Goal: Task Accomplishment & Management: Manage account settings

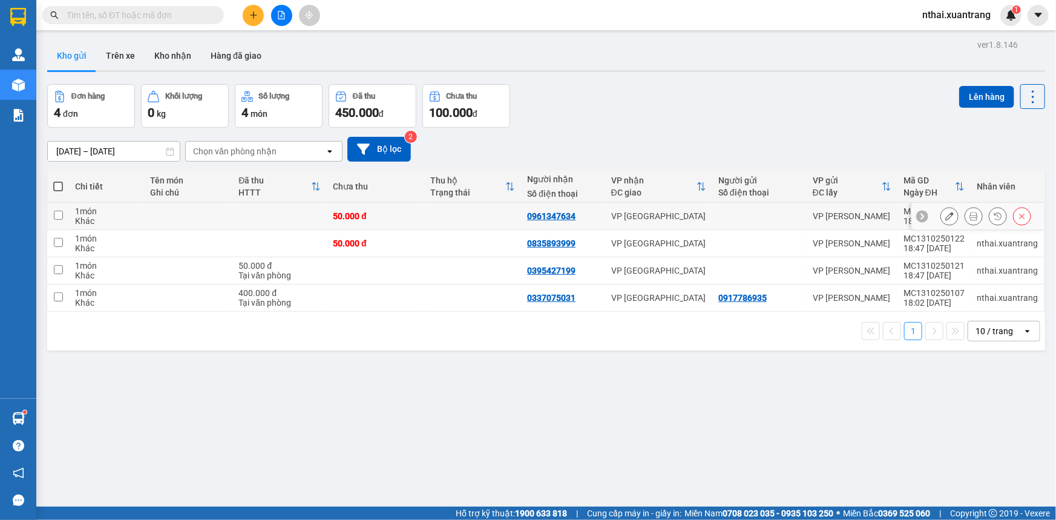
click at [970, 218] on icon at bounding box center [974, 216] width 8 height 8
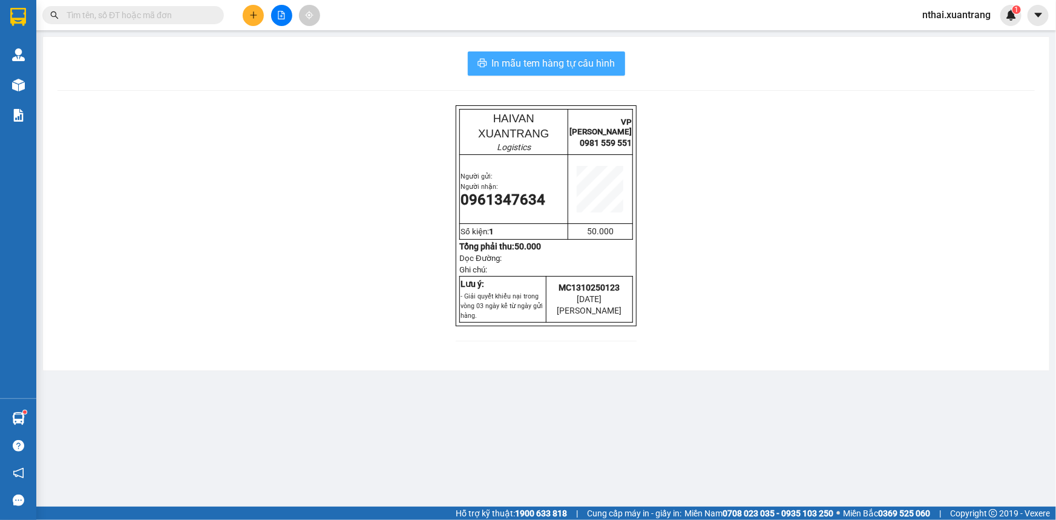
click at [551, 67] on span "In mẫu tem hàng tự cấu hình" at bounding box center [553, 63] width 123 height 15
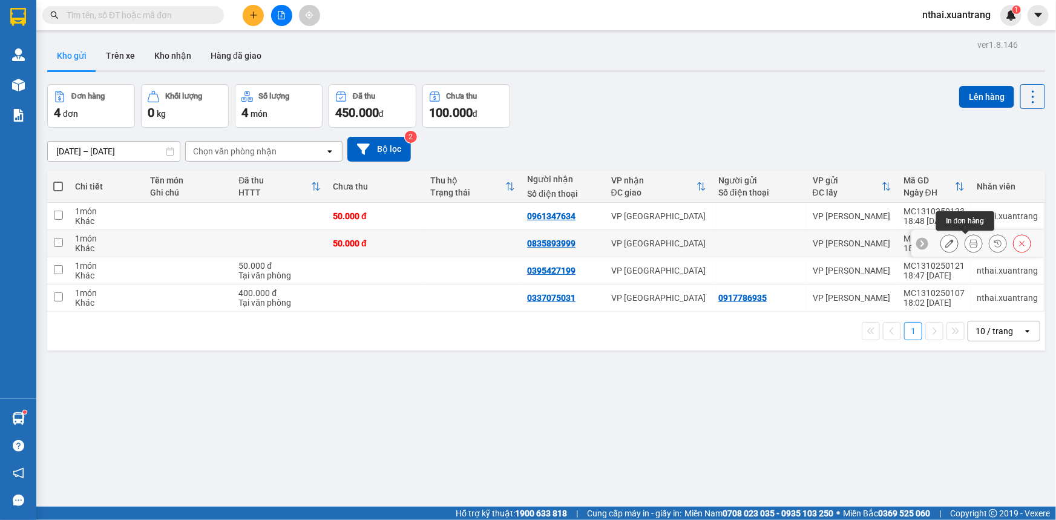
click at [970, 248] on icon at bounding box center [974, 243] width 8 height 8
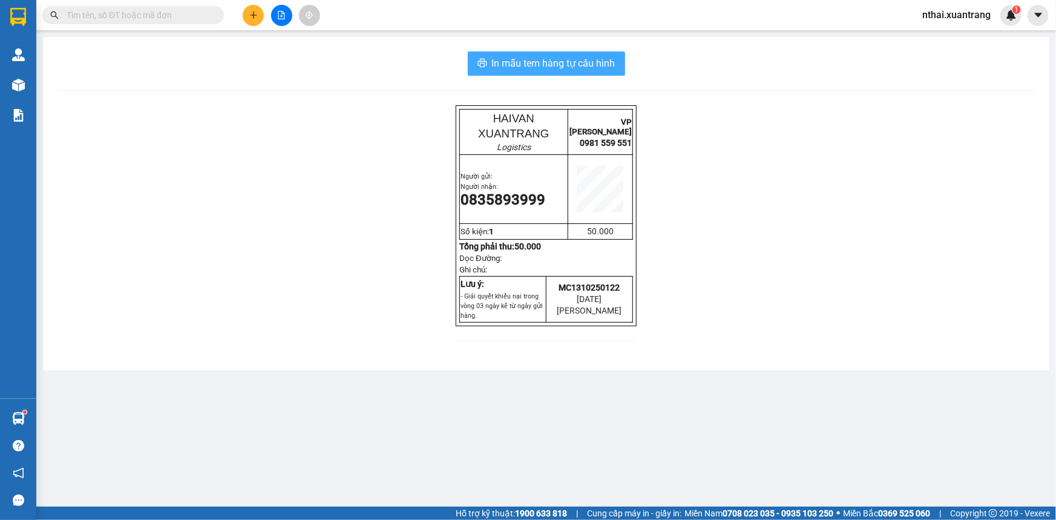
click at [554, 58] on span "In mẫu tem hàng tự cấu hình" at bounding box center [553, 63] width 123 height 15
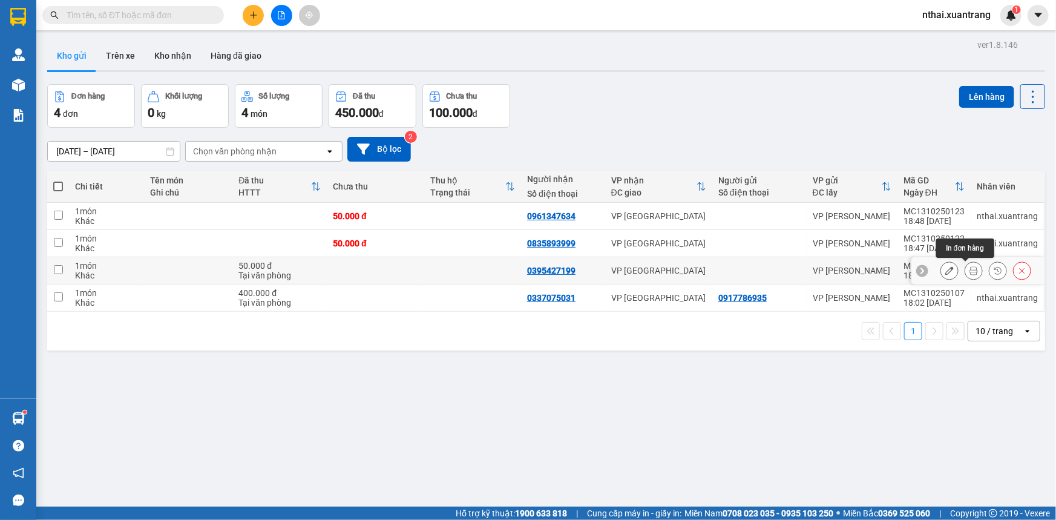
click at [970, 269] on icon at bounding box center [974, 270] width 8 height 8
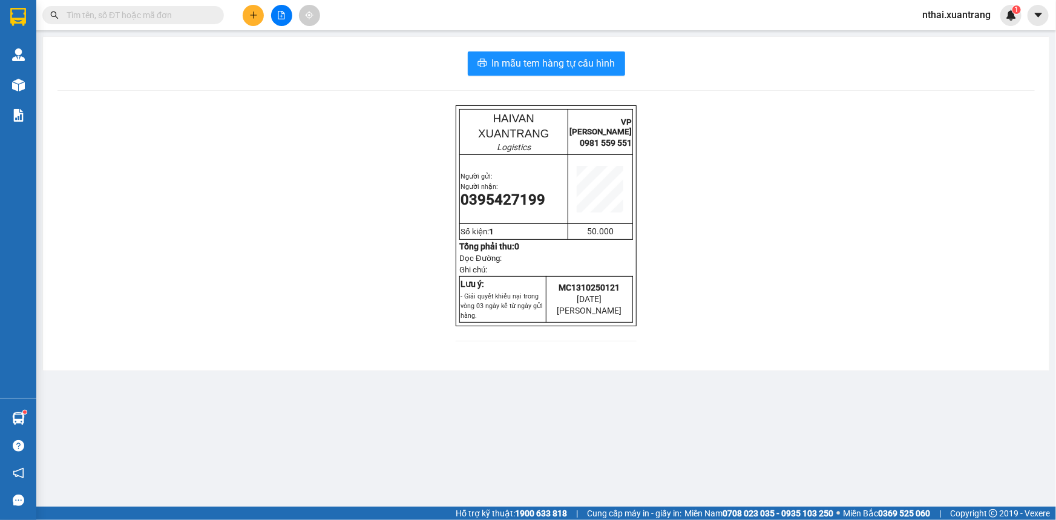
click at [519, 48] on div "In mẫu tem hàng tự [PERSON_NAME] HAIVAN XUANTRANG Logistics VP MỘC [PERSON_NAME…" at bounding box center [546, 204] width 1007 height 334
click at [519, 56] on span "In mẫu tem hàng tự cấu hình" at bounding box center [553, 63] width 123 height 15
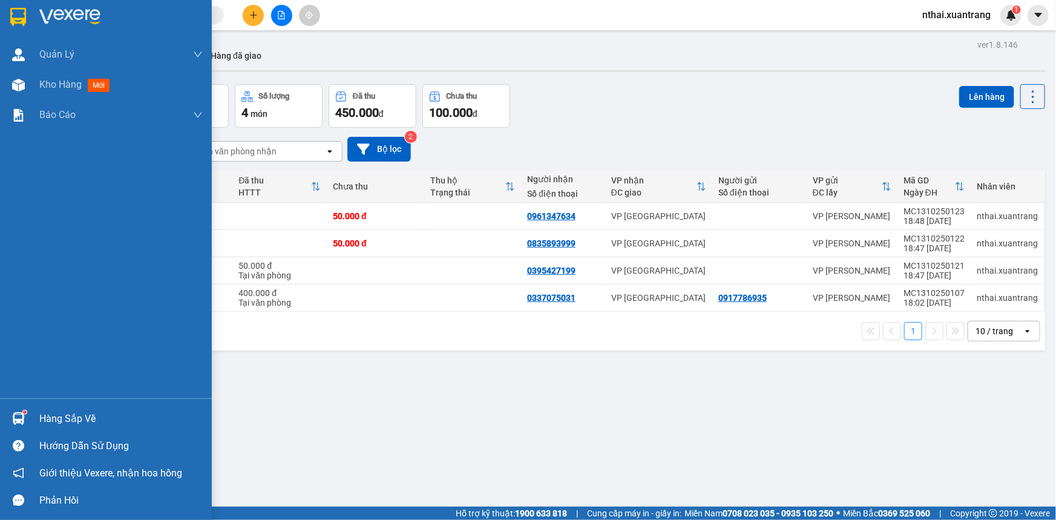
click at [28, 18] on div at bounding box center [18, 16] width 21 height 21
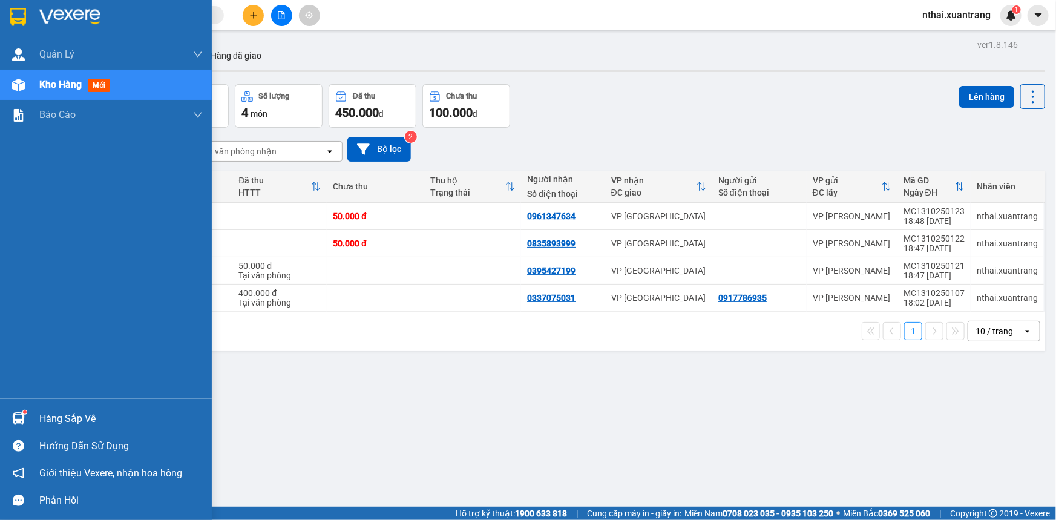
click at [39, 8] on img at bounding box center [69, 17] width 61 height 18
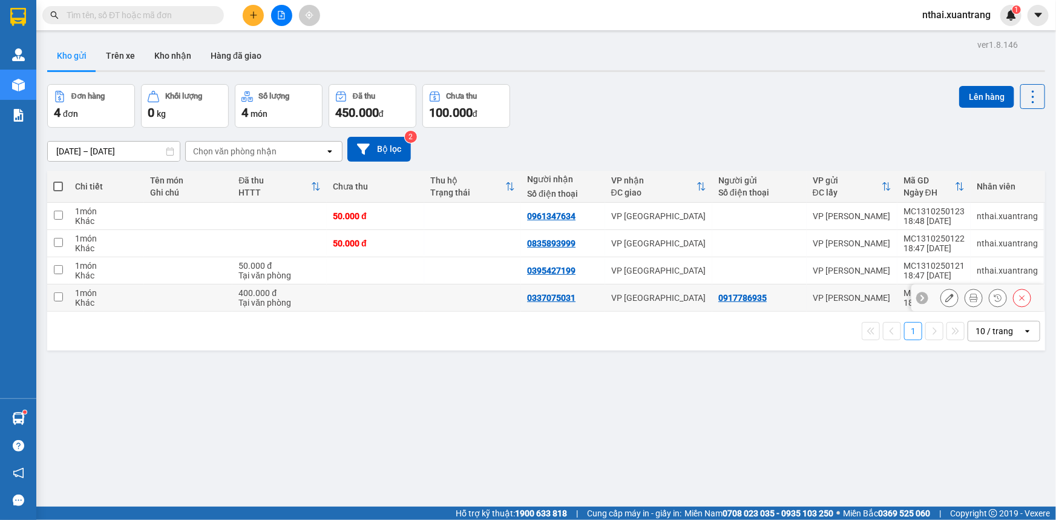
click at [970, 297] on icon at bounding box center [974, 298] width 8 height 8
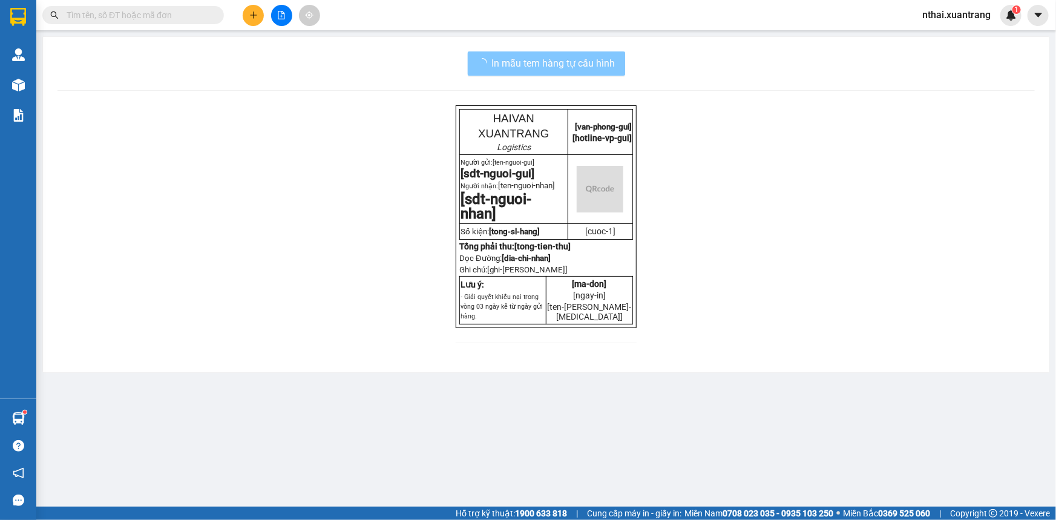
click at [539, 62] on span "In mẫu tem hàng tự cấu hình" at bounding box center [553, 63] width 123 height 15
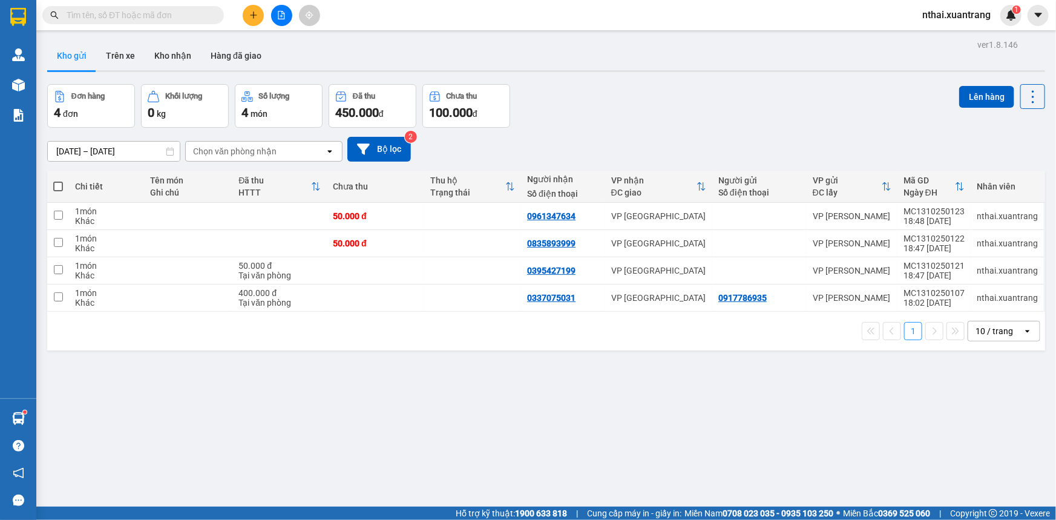
click at [105, 7] on span at bounding box center [133, 15] width 182 height 18
click at [143, 12] on input "text" at bounding box center [138, 14] width 143 height 13
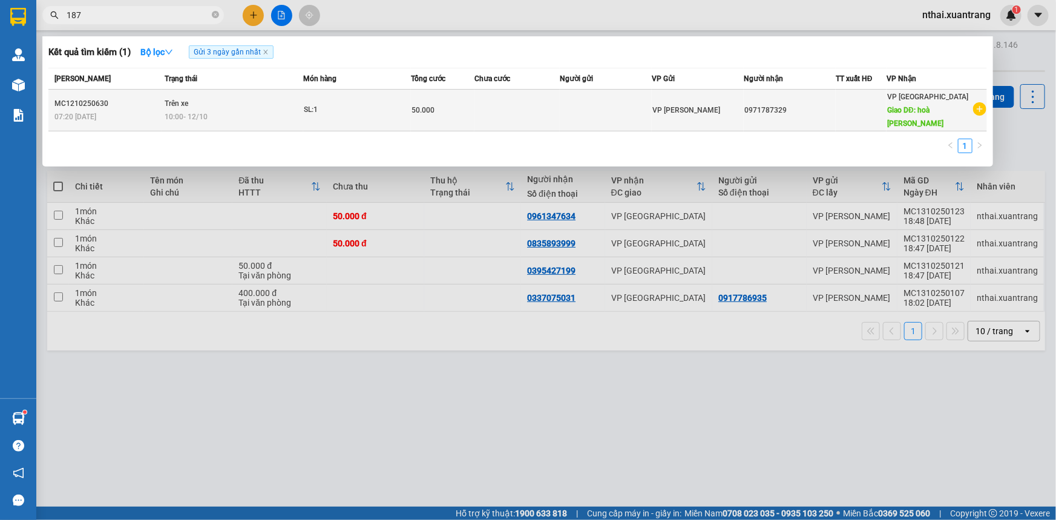
click at [234, 110] on div "10:00 [DATE]" at bounding box center [234, 116] width 138 height 13
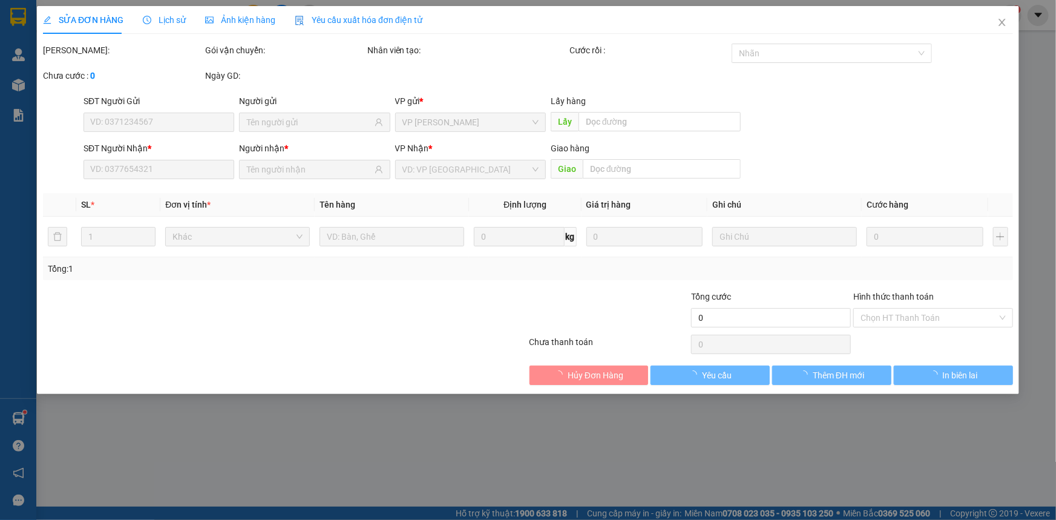
click at [226, 24] on span "Ảnh kiện hàng" at bounding box center [240, 20] width 70 height 10
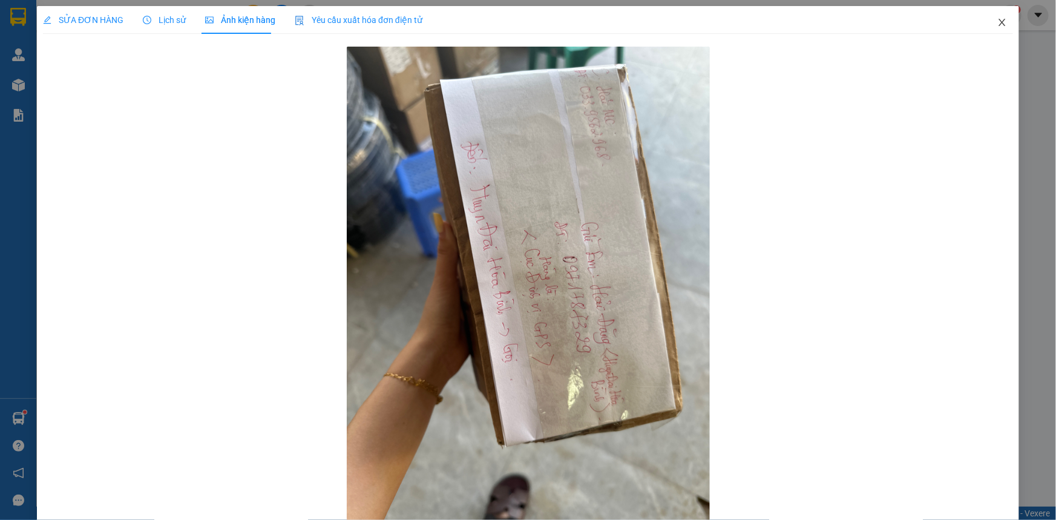
click at [998, 21] on icon "close" at bounding box center [1003, 23] width 10 height 10
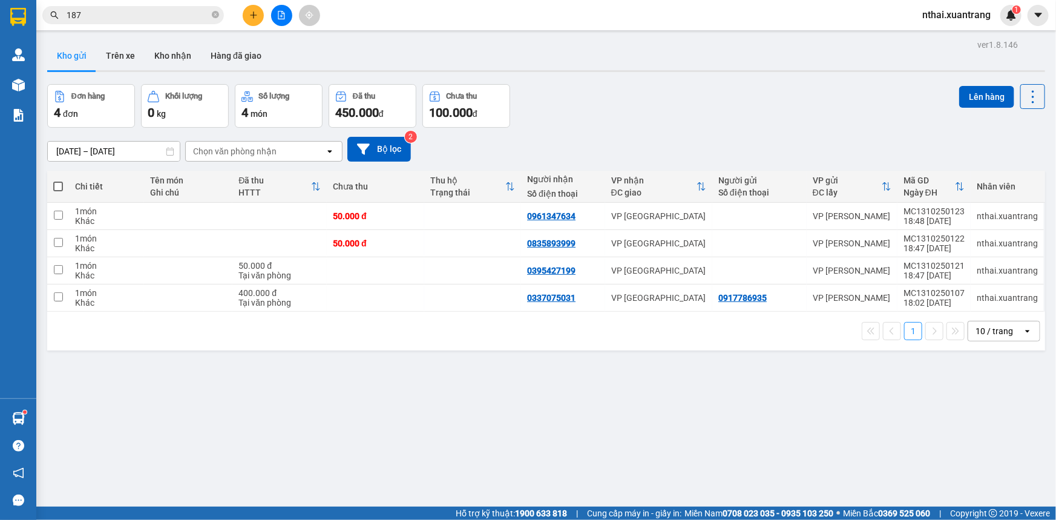
click at [127, 25] on div "Kết quả [PERSON_NAME] ( 1 ) Bộ lọc Gửi 3 ngày gần nhất Mã ĐH Trạng thái Món hàn…" at bounding box center [528, 15] width 1056 height 30
click at [128, 15] on input "187" at bounding box center [138, 14] width 143 height 13
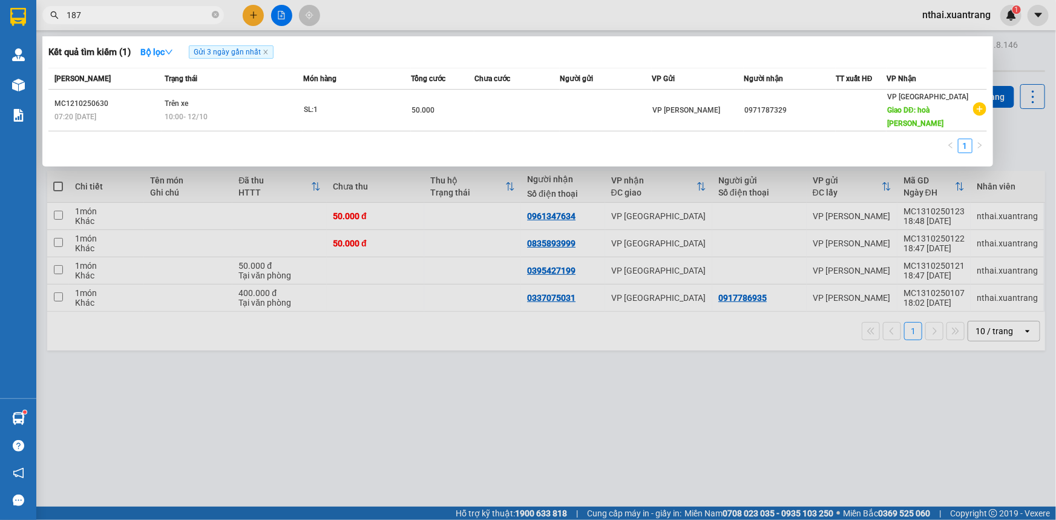
click at [93, 6] on span "187" at bounding box center [133, 15] width 182 height 18
click at [93, 21] on input "187" at bounding box center [138, 14] width 143 height 13
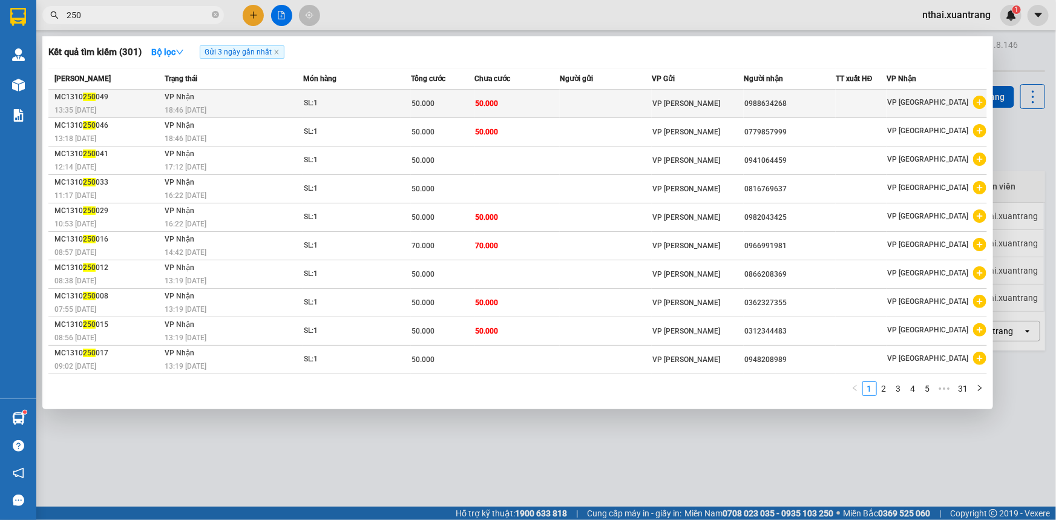
type input "250"
click at [418, 106] on span "50.000" at bounding box center [423, 103] width 23 height 8
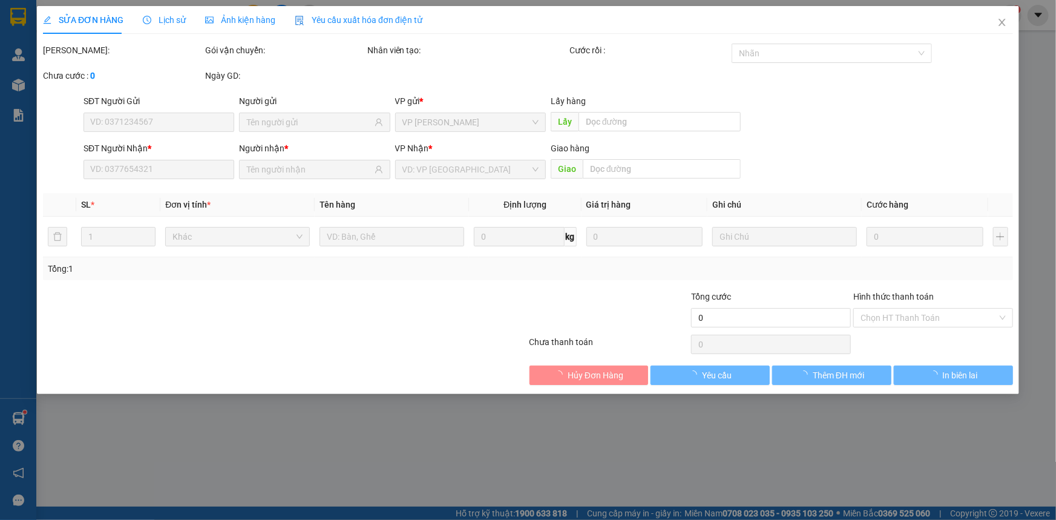
type input "0988634268"
type input "50.000"
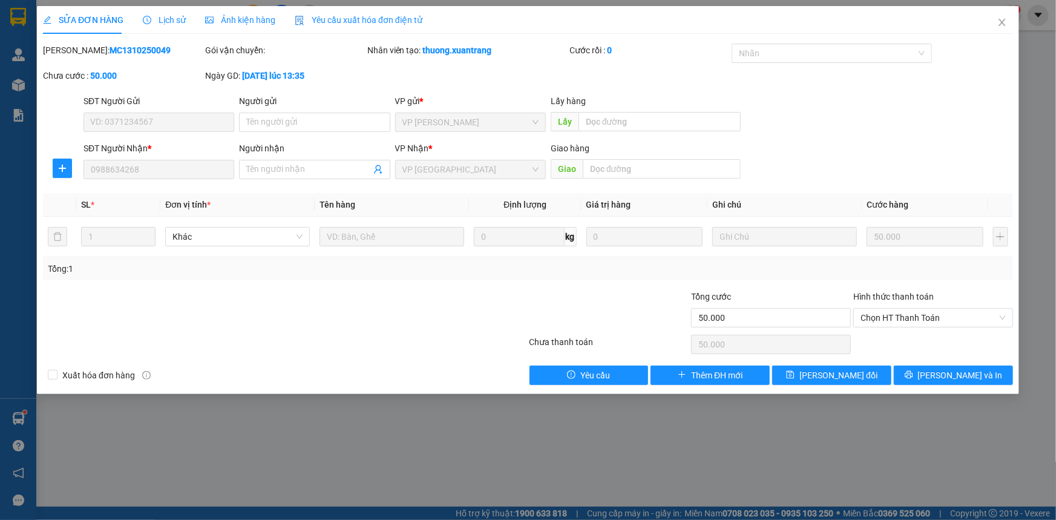
click at [208, 15] on span "Ảnh kiện hàng" at bounding box center [240, 20] width 70 height 10
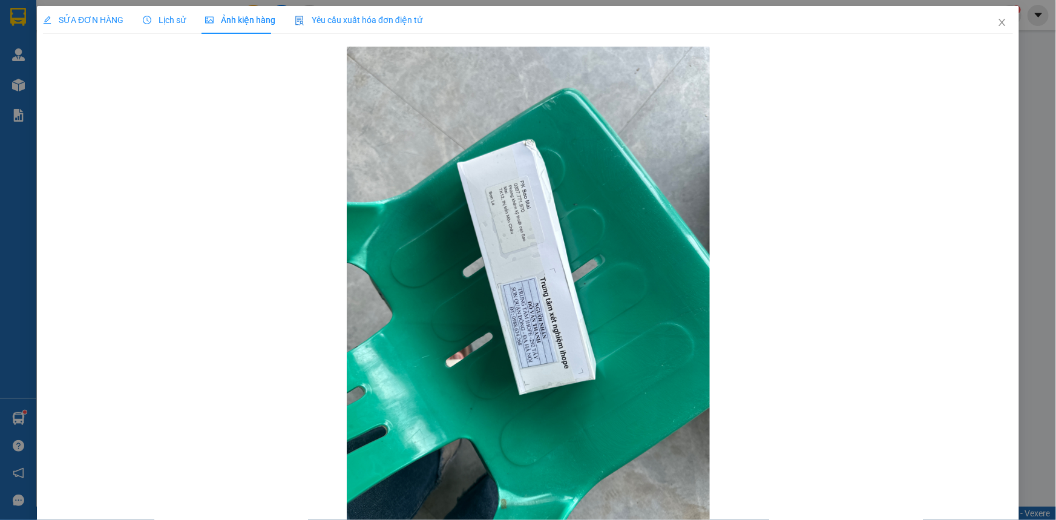
click at [107, 21] on span "SỬA ĐƠN HÀNG" at bounding box center [83, 20] width 81 height 10
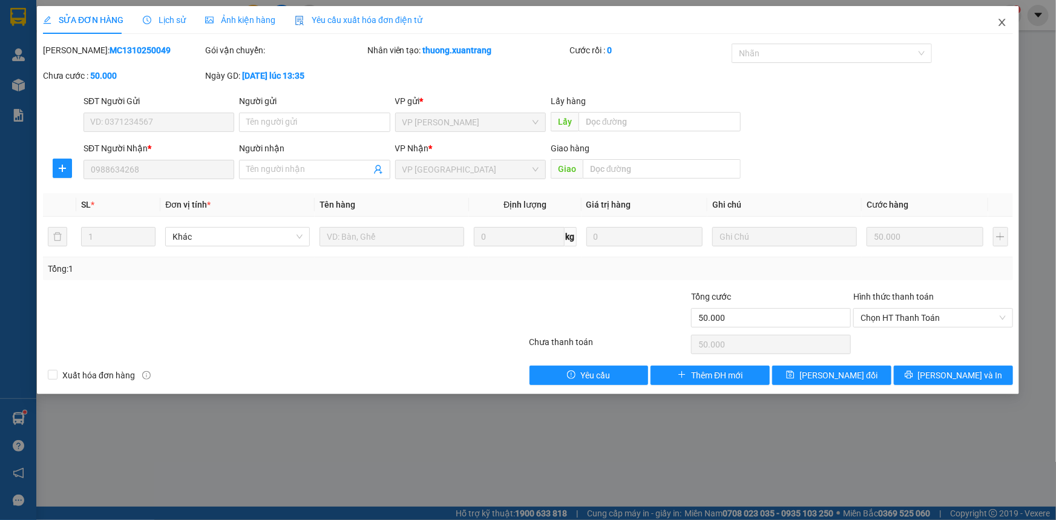
click at [1004, 24] on icon "close" at bounding box center [1003, 23] width 10 height 10
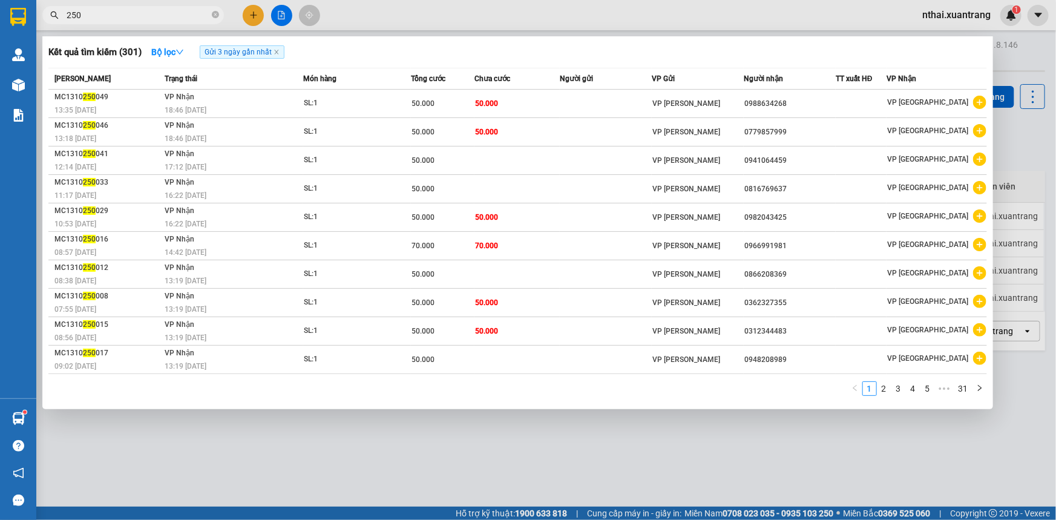
click at [136, 16] on input "250" at bounding box center [138, 14] width 143 height 13
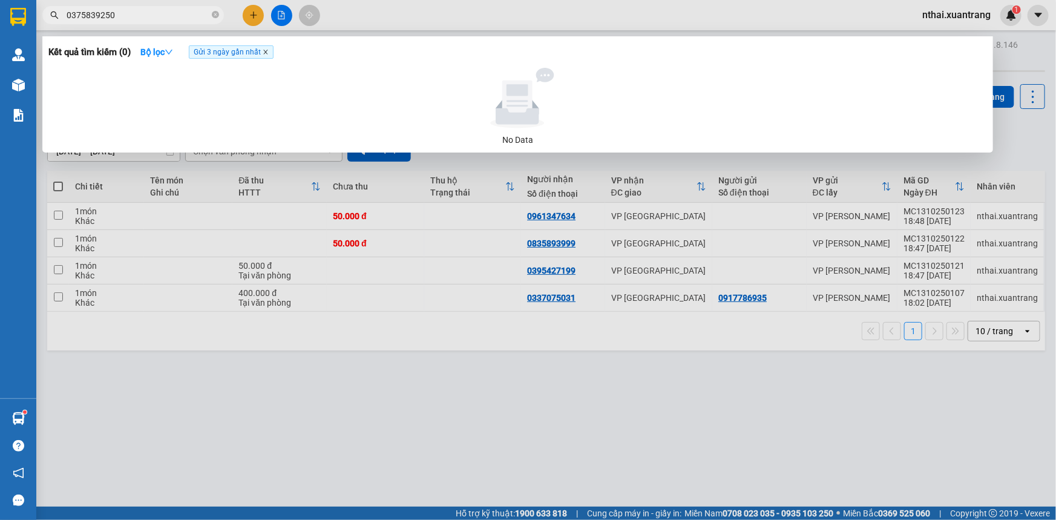
click at [268, 51] on icon "close" at bounding box center [265, 52] width 4 height 4
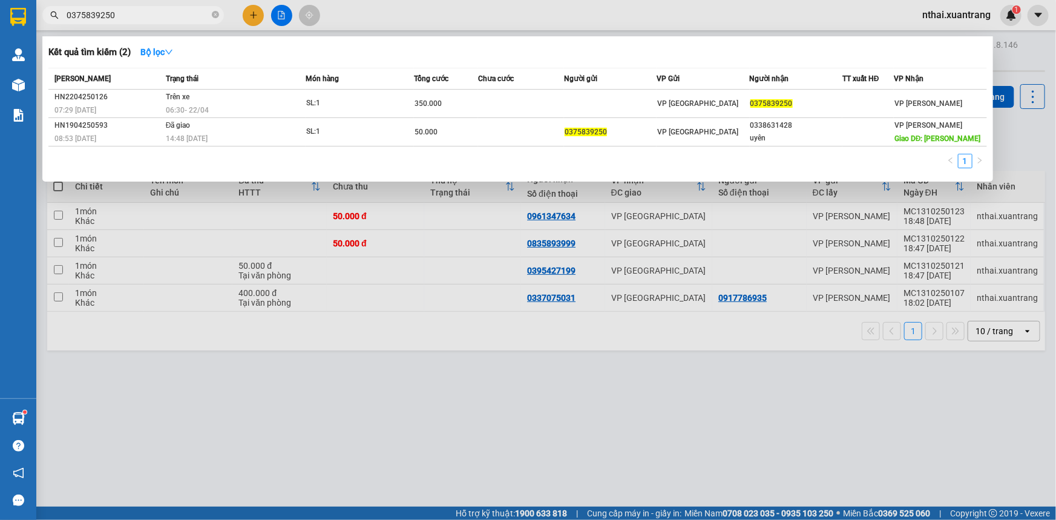
click at [141, 16] on input "0375839250" at bounding box center [138, 14] width 143 height 13
click at [142, 13] on input "0375839250" at bounding box center [138, 14] width 143 height 13
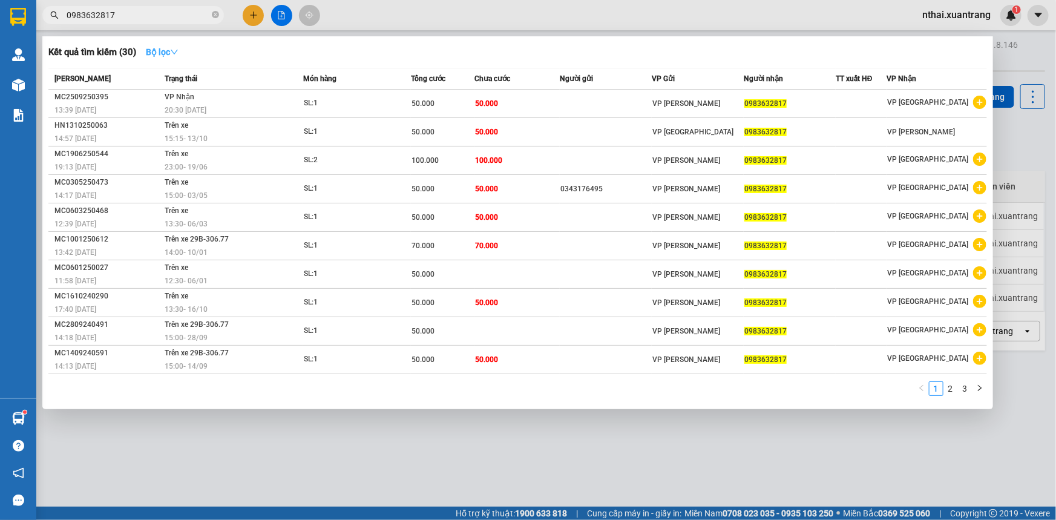
type input "0983632817"
click at [145, 50] on button "Bộ lọc" at bounding box center [162, 51] width 52 height 19
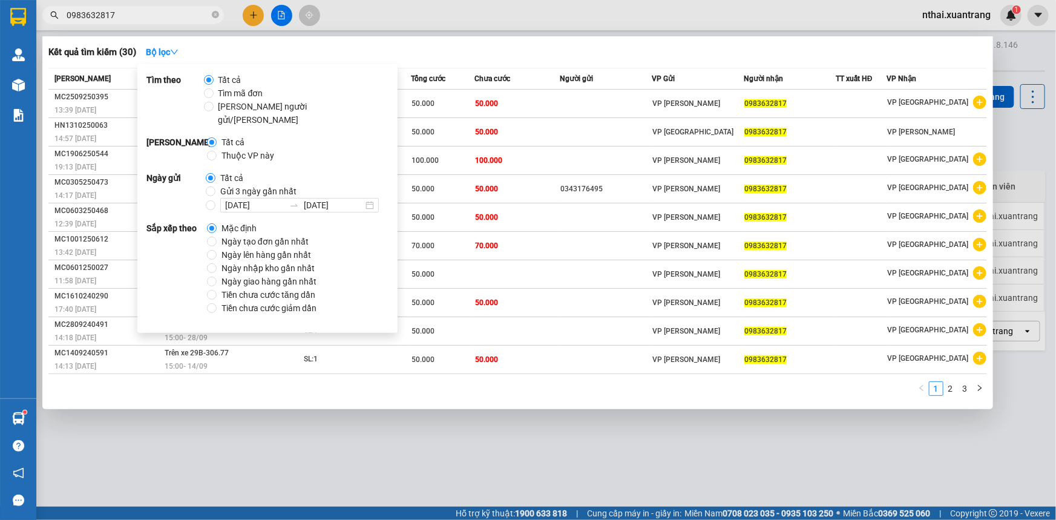
click at [231, 185] on span "Gửi 3 ngày gần nhất" at bounding box center [259, 191] width 86 height 13
click at [216, 186] on input "Gửi 3 ngày gần nhất" at bounding box center [211, 191] width 10 height 10
radio input "true"
radio input "false"
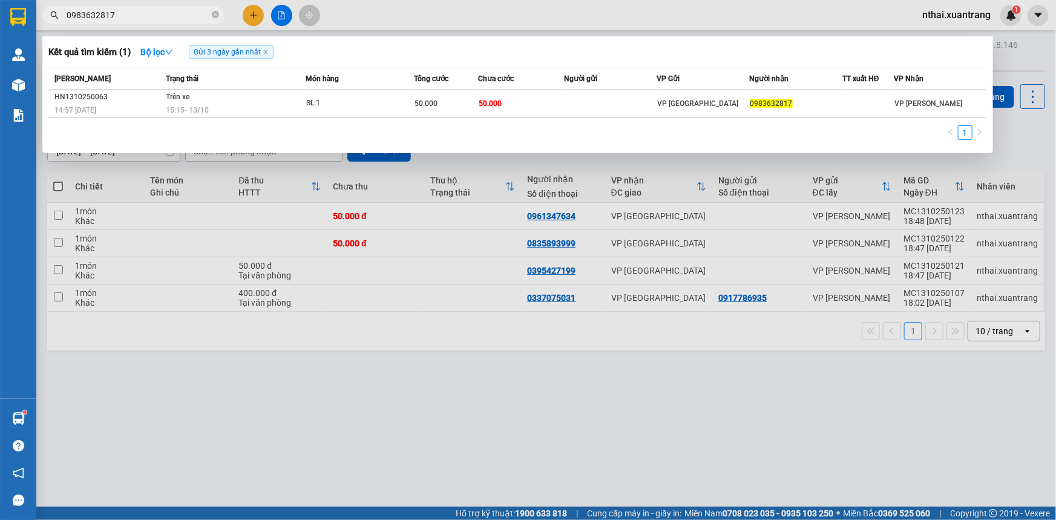
click at [340, 41] on div "Kết quả [PERSON_NAME] ( 1 ) Bộ lọc Gửi 3 ngày gần nhất Mã ĐH Trạng thái Món hàn…" at bounding box center [517, 94] width 951 height 117
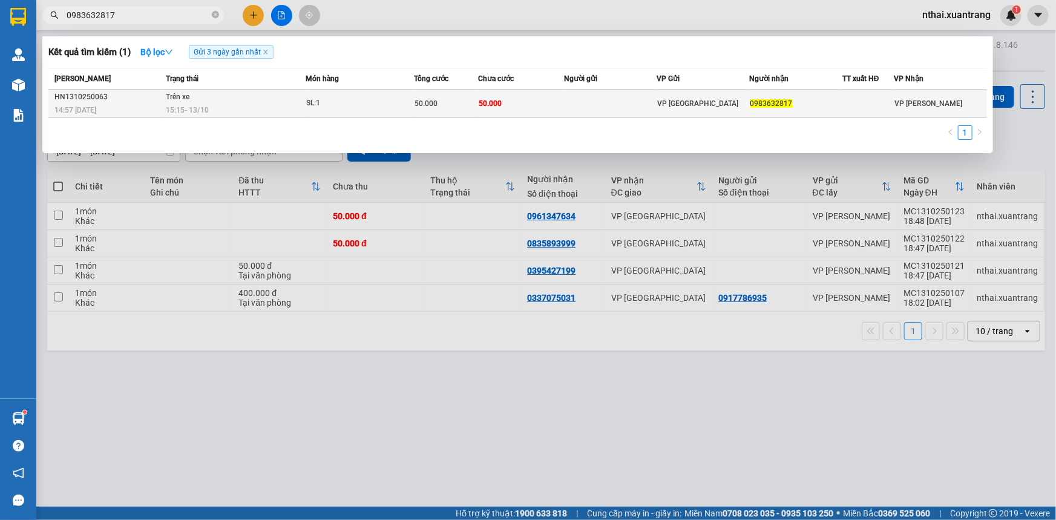
click at [369, 100] on div "SL: 1" at bounding box center [351, 103] width 91 height 13
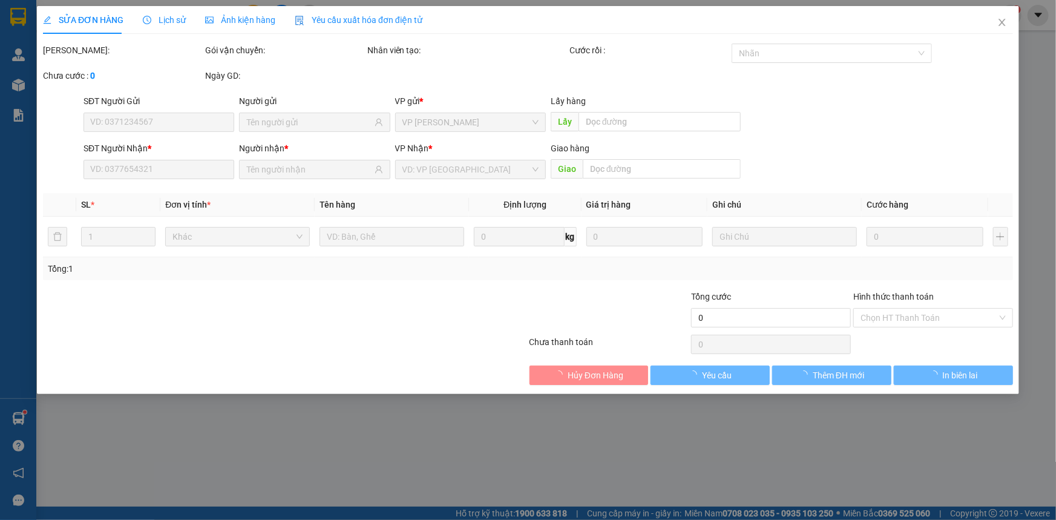
click at [212, 19] on span "Ảnh kiện hàng" at bounding box center [240, 20] width 70 height 10
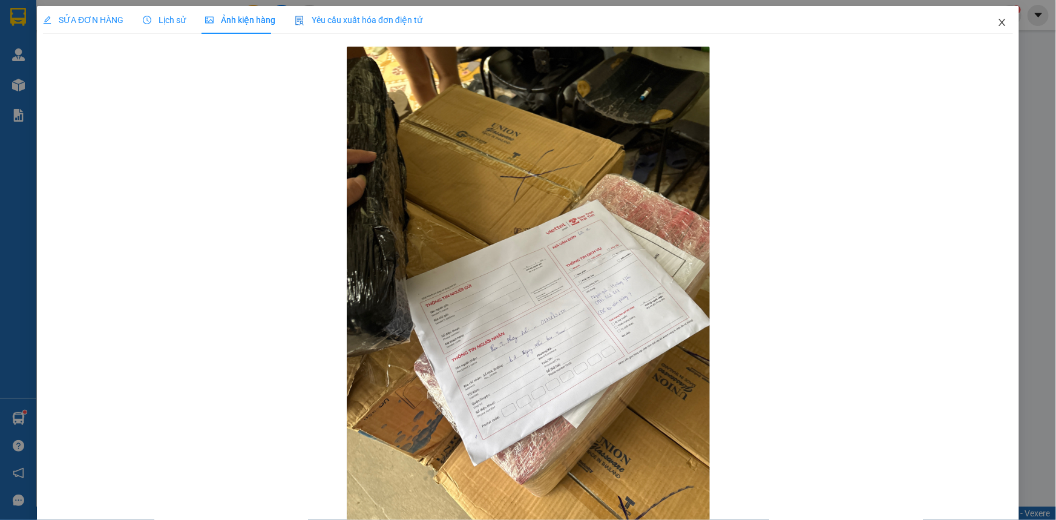
click at [998, 19] on icon "close" at bounding box center [1003, 23] width 10 height 10
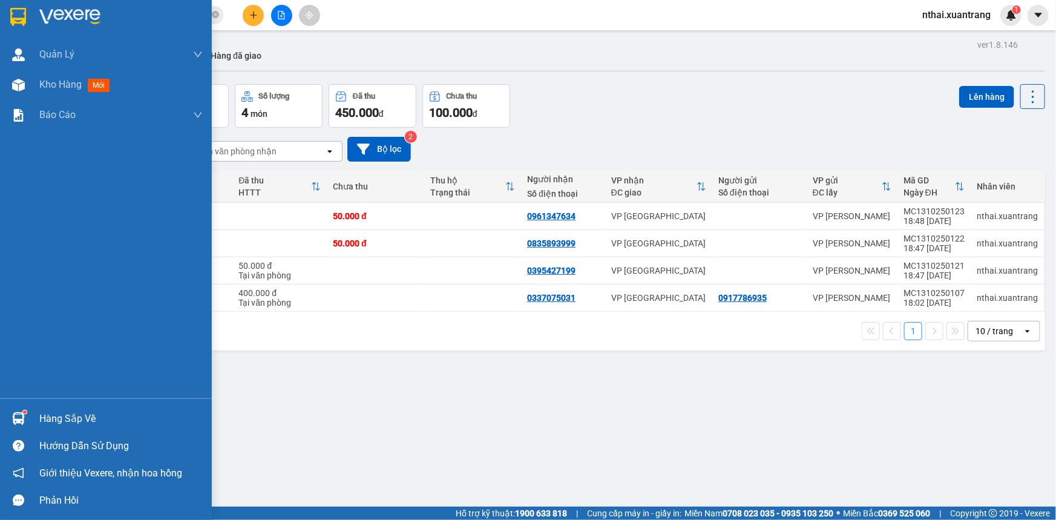
click at [123, 18] on div at bounding box center [120, 17] width 163 height 18
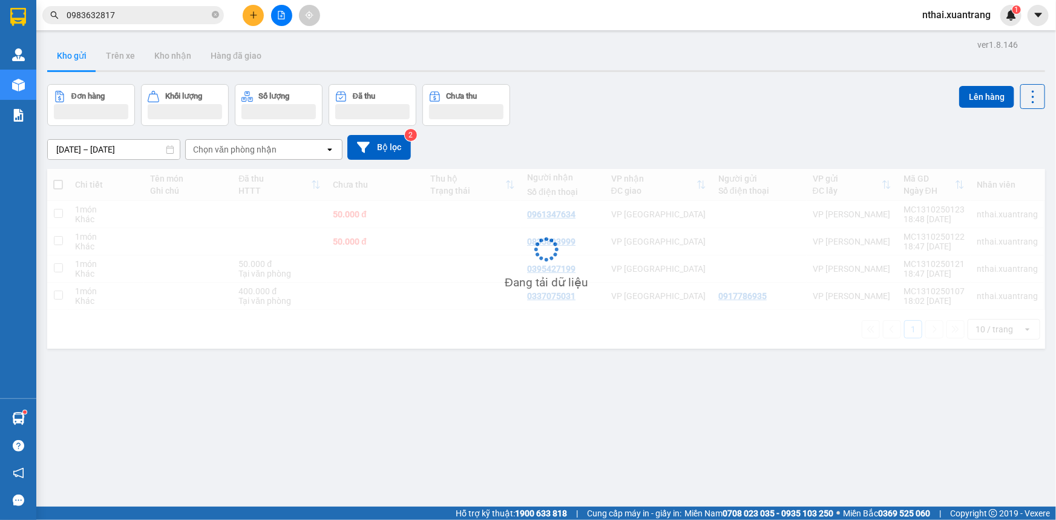
click at [225, 16] on div "0983632817" at bounding box center [118, 15] width 236 height 18
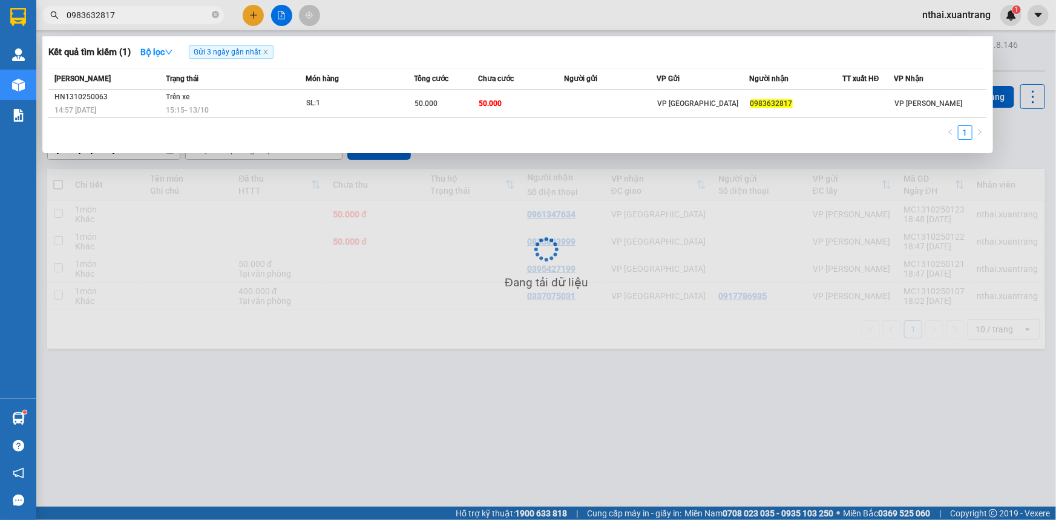
click at [147, 16] on input "0983632817" at bounding box center [138, 14] width 143 height 13
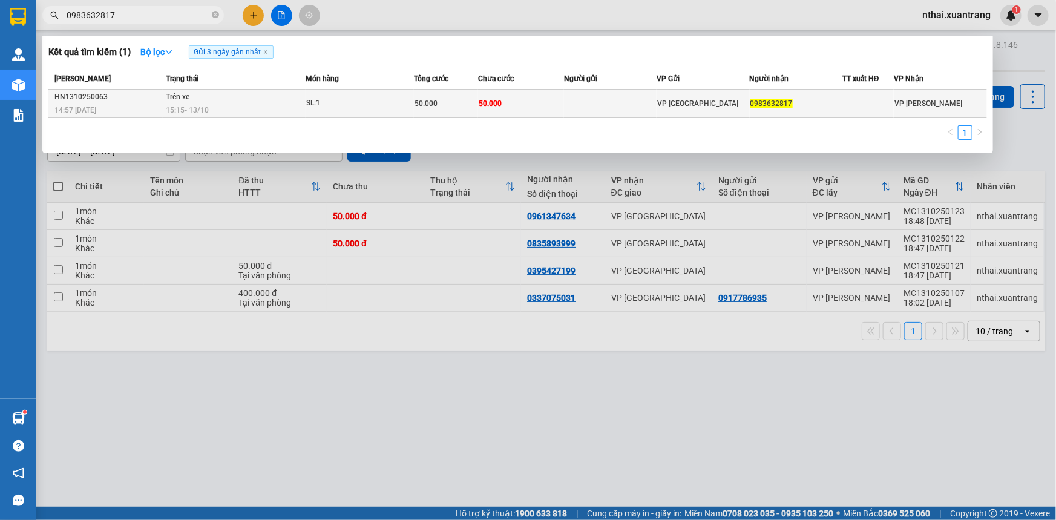
click at [173, 112] on span "15:15 [DATE]" at bounding box center [187, 110] width 43 height 8
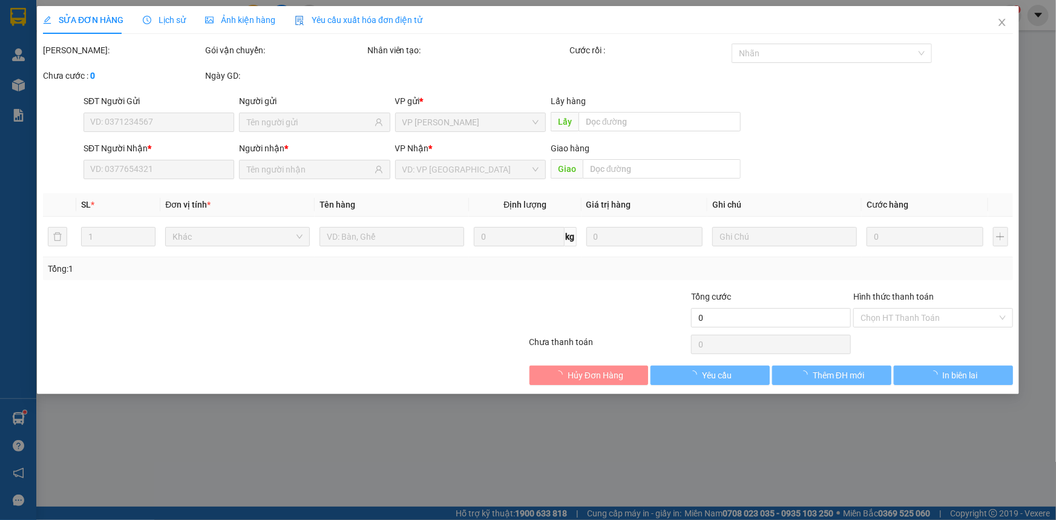
type input "0983632817"
type input "50.000"
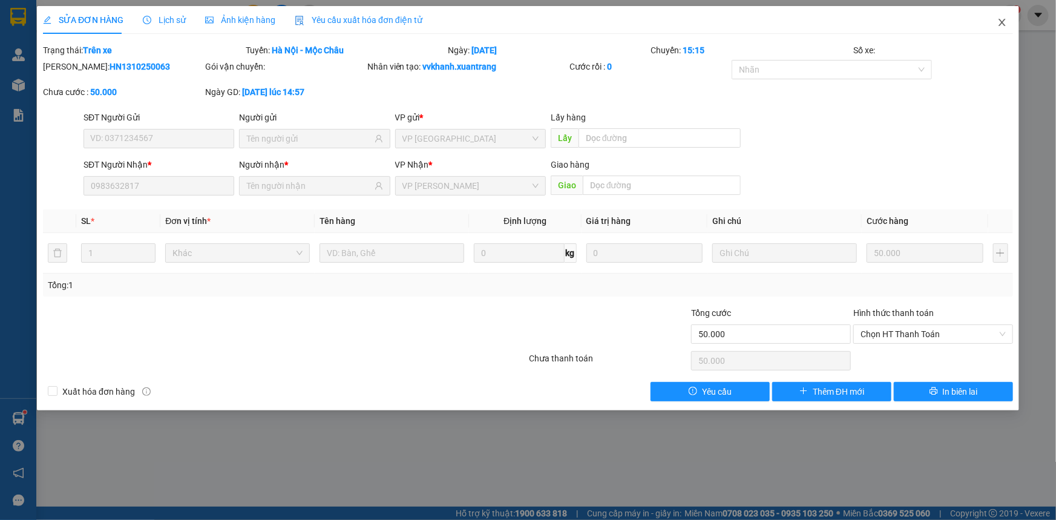
click at [1001, 22] on icon "close" at bounding box center [1003, 23] width 10 height 10
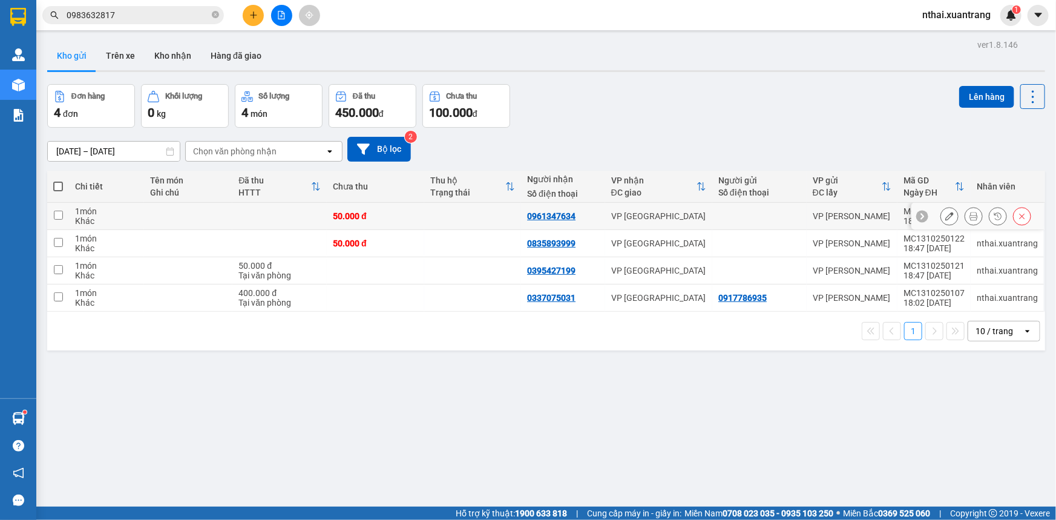
click at [440, 220] on td at bounding box center [472, 216] width 97 height 27
checkbox input "true"
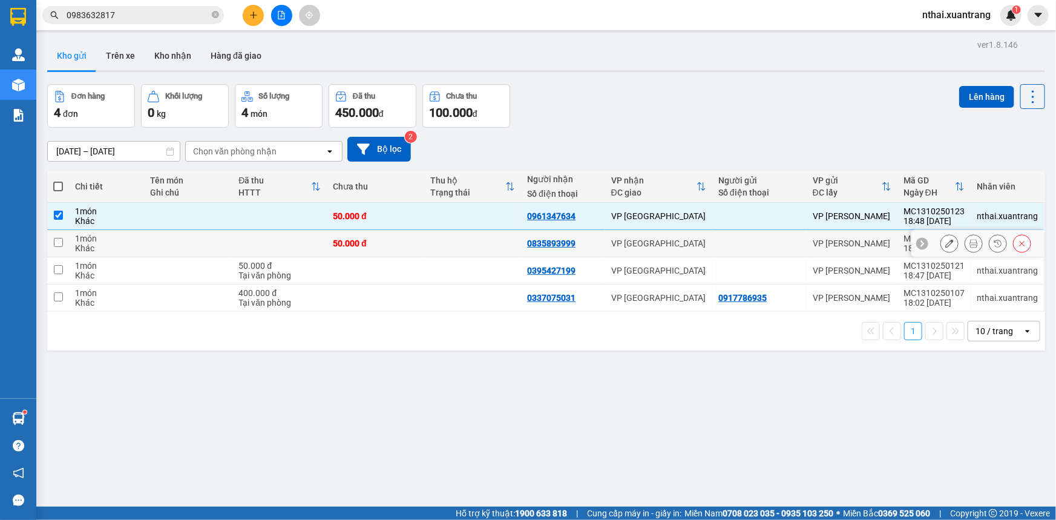
click at [437, 241] on td at bounding box center [472, 243] width 97 height 27
checkbox input "true"
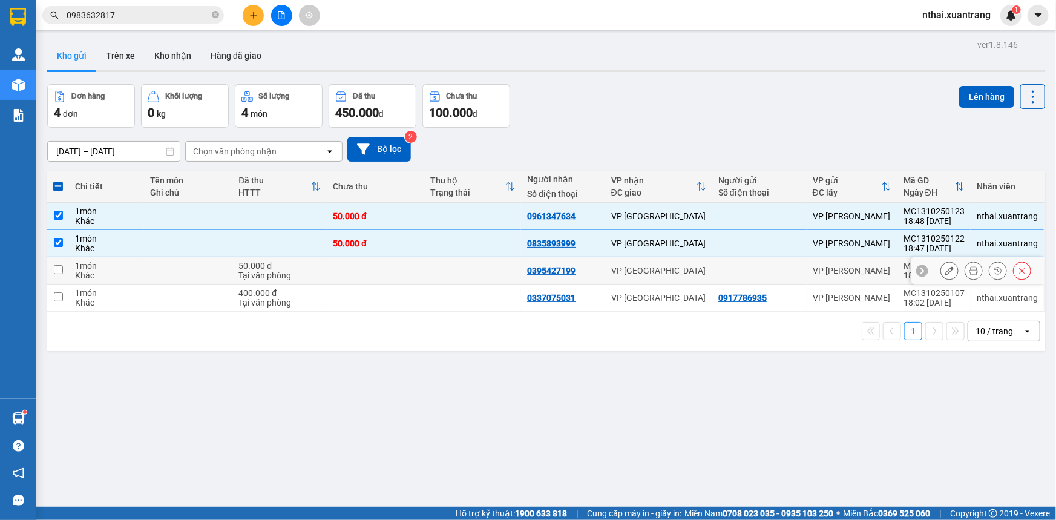
click at [431, 279] on td at bounding box center [472, 270] width 97 height 27
checkbox input "true"
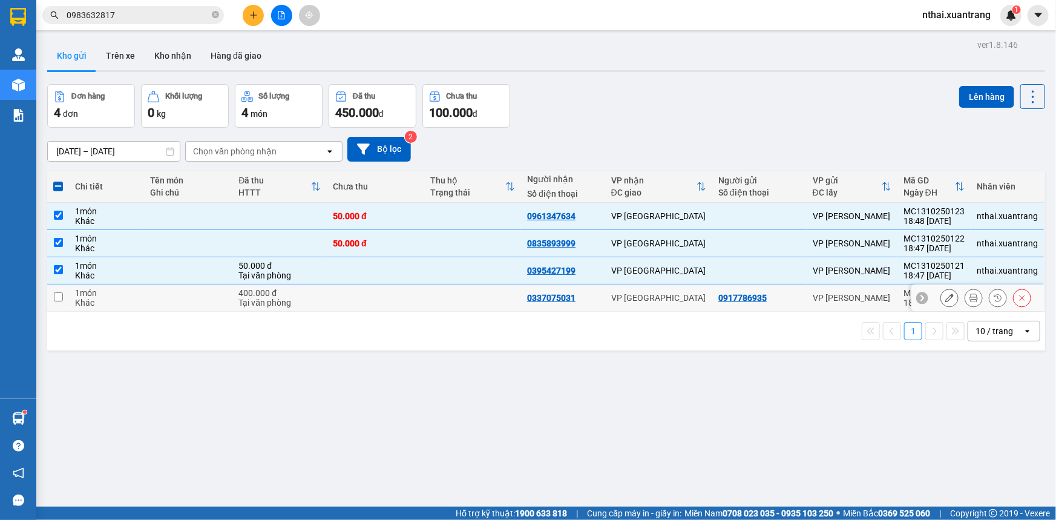
click at [423, 308] on td at bounding box center [375, 298] width 97 height 27
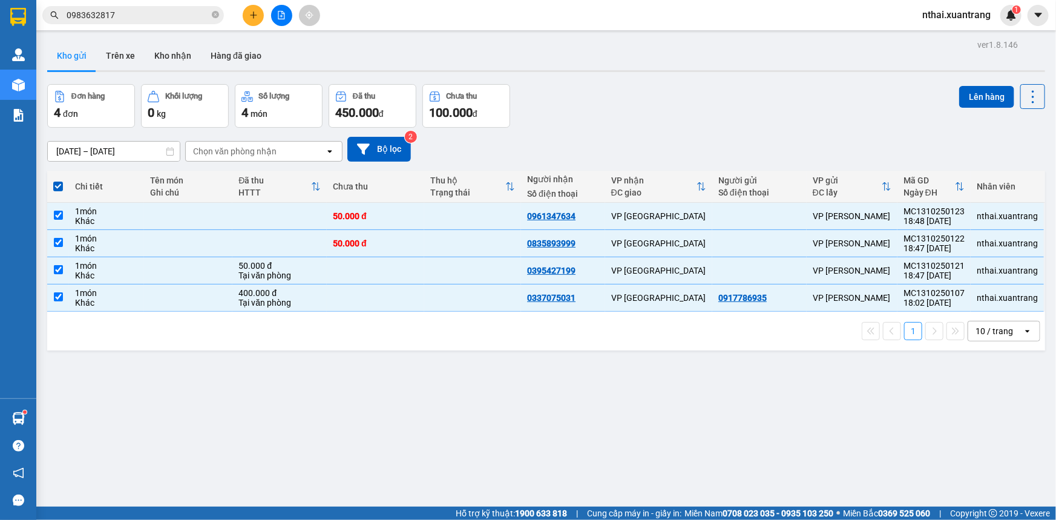
click at [817, 301] on div "VP [PERSON_NAME]" at bounding box center [852, 298] width 79 height 10
checkbox input "false"
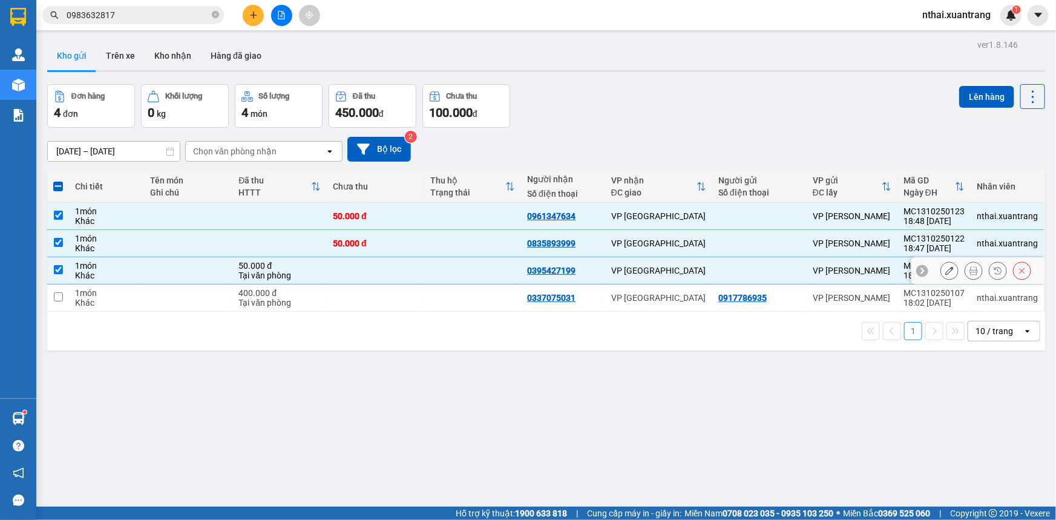
click at [823, 255] on td "VP [PERSON_NAME]" at bounding box center [852, 243] width 91 height 27
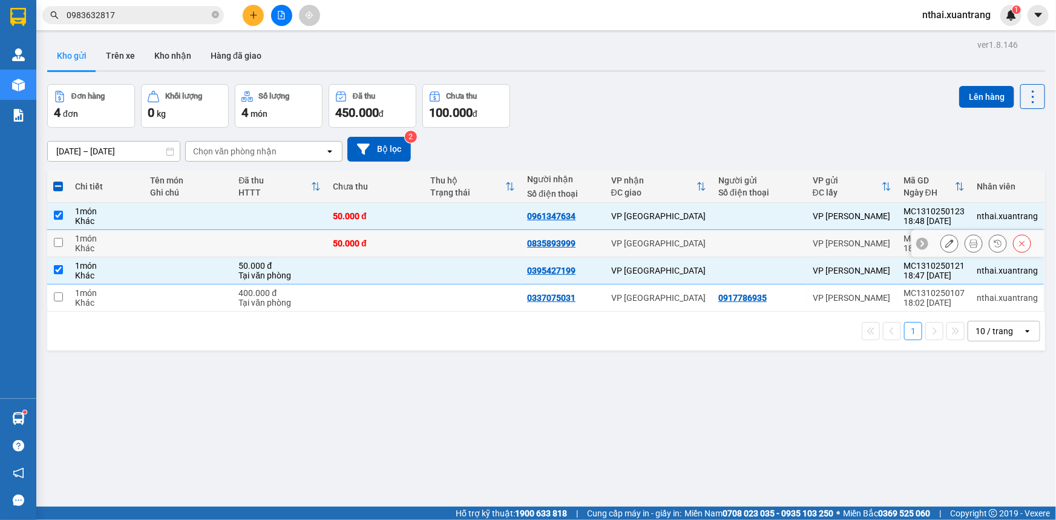
click at [828, 239] on div "VP [PERSON_NAME]" at bounding box center [852, 244] width 79 height 10
checkbox input "true"
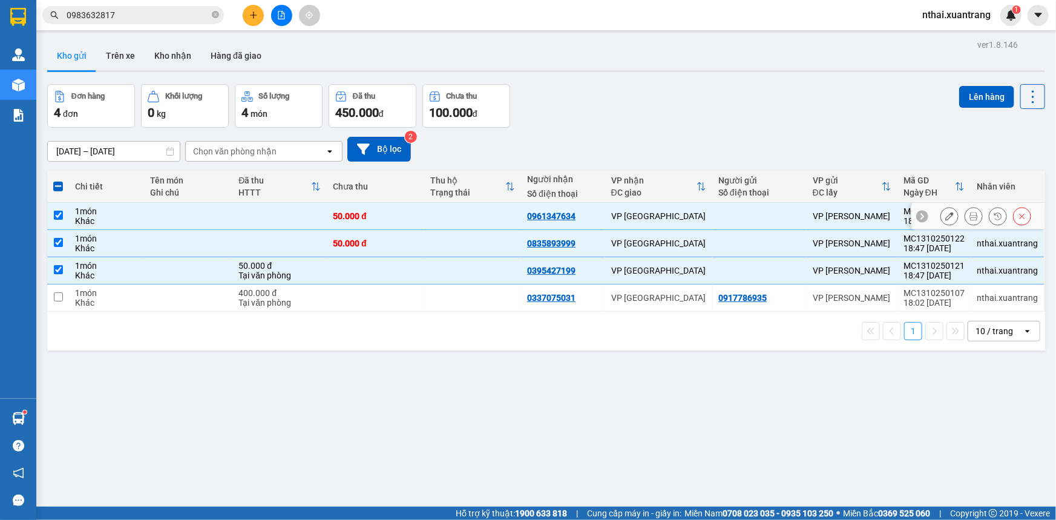
click at [831, 222] on td "VP [PERSON_NAME]" at bounding box center [852, 216] width 91 height 27
checkbox input "false"
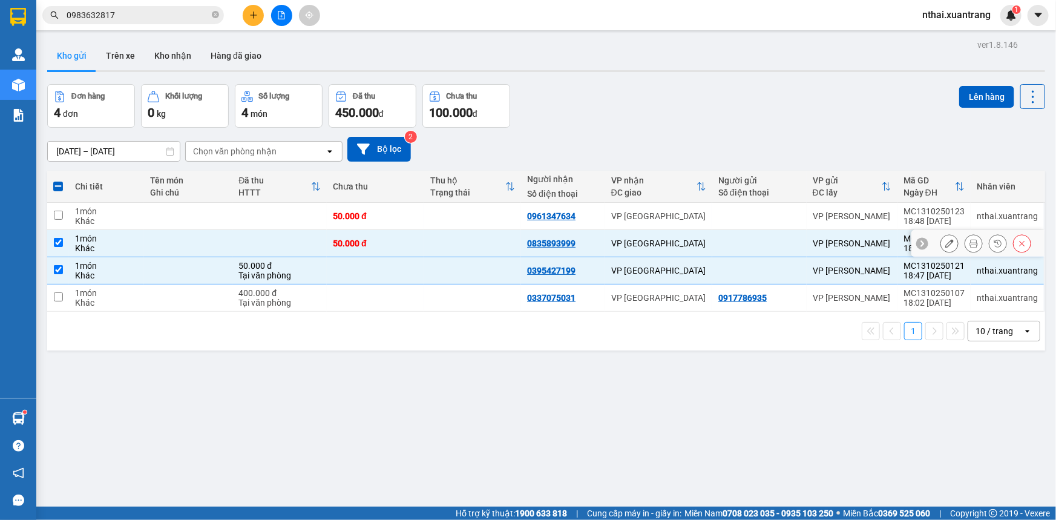
click at [826, 247] on div "VP [PERSON_NAME]" at bounding box center [852, 244] width 79 height 10
checkbox input "false"
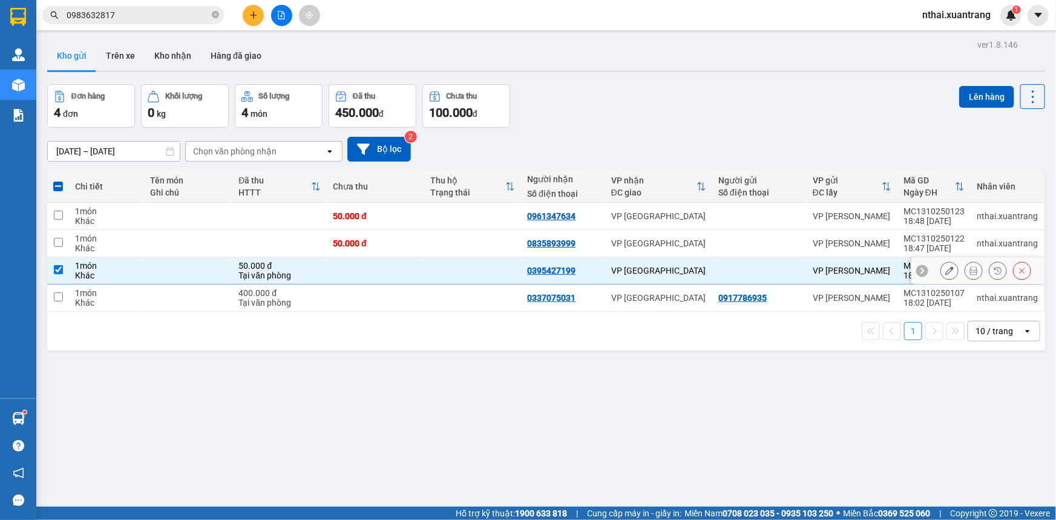
click at [826, 265] on td "VP [PERSON_NAME]" at bounding box center [852, 270] width 91 height 27
checkbox input "false"
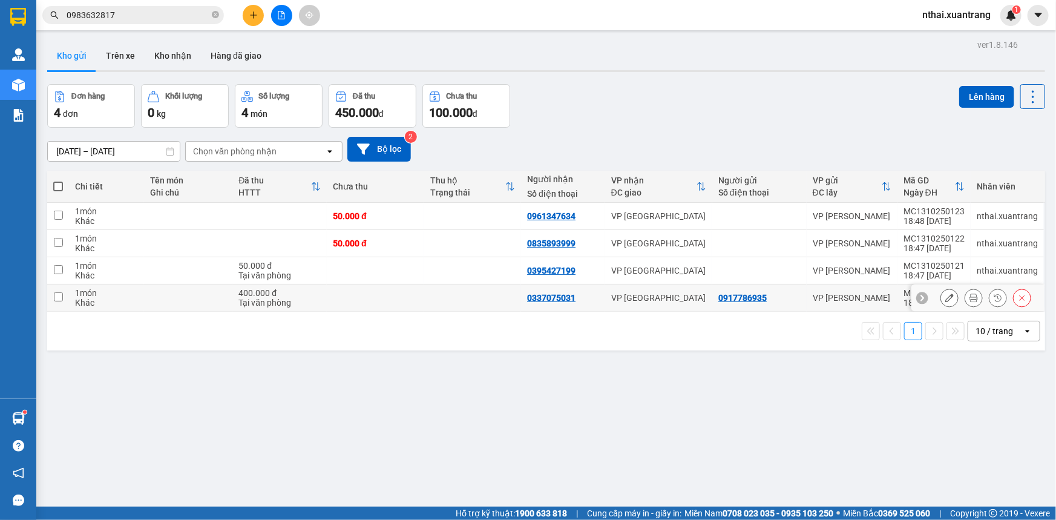
click at [947, 296] on button at bounding box center [949, 298] width 17 height 21
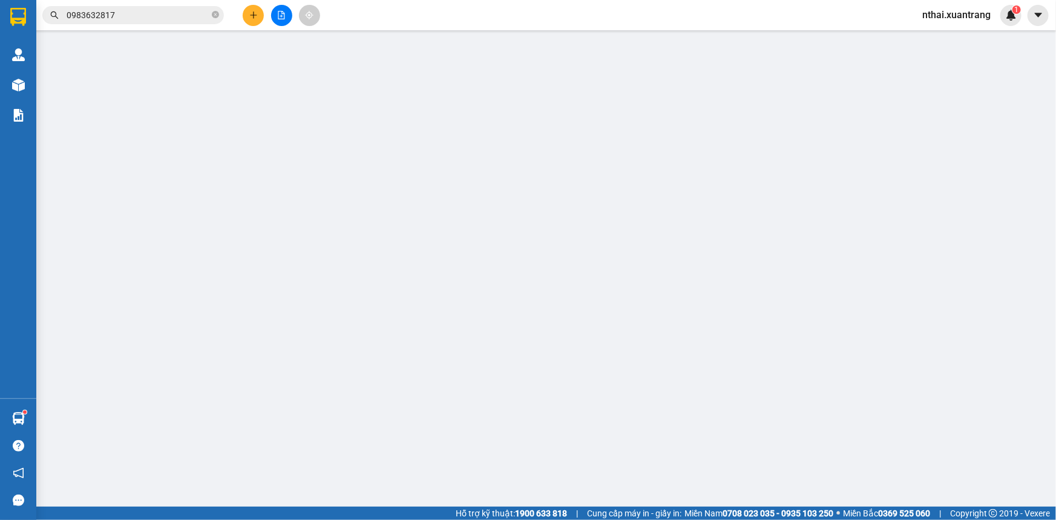
type input "0917786935"
type input "0337075031"
type input "400.000"
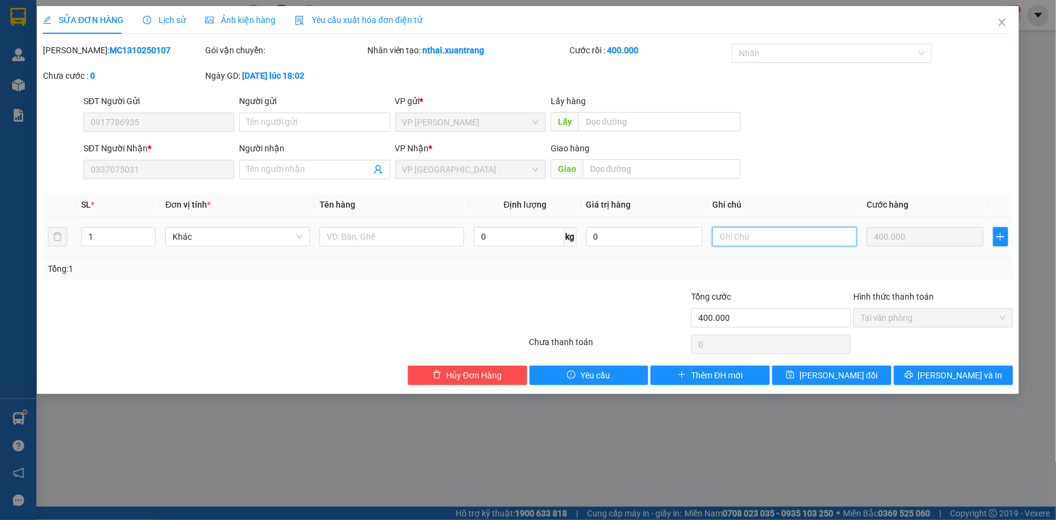
click at [741, 240] on input "text" at bounding box center [784, 236] width 145 height 19
type input "về 35 [PERSON_NAME]"
click at [781, 375] on button "[PERSON_NAME] đổi" at bounding box center [831, 375] width 119 height 19
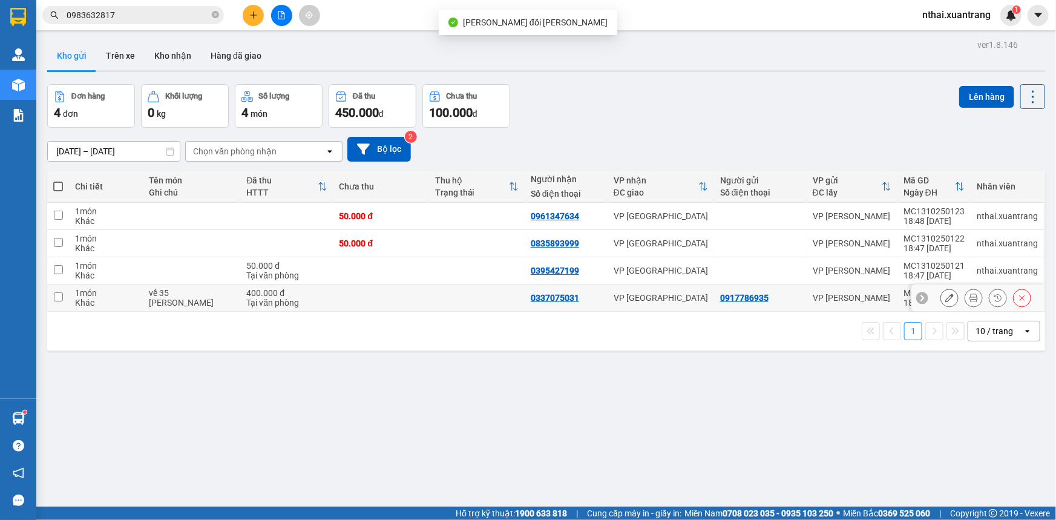
click at [603, 298] on td "0337075031" at bounding box center [566, 298] width 83 height 27
checkbox input "true"
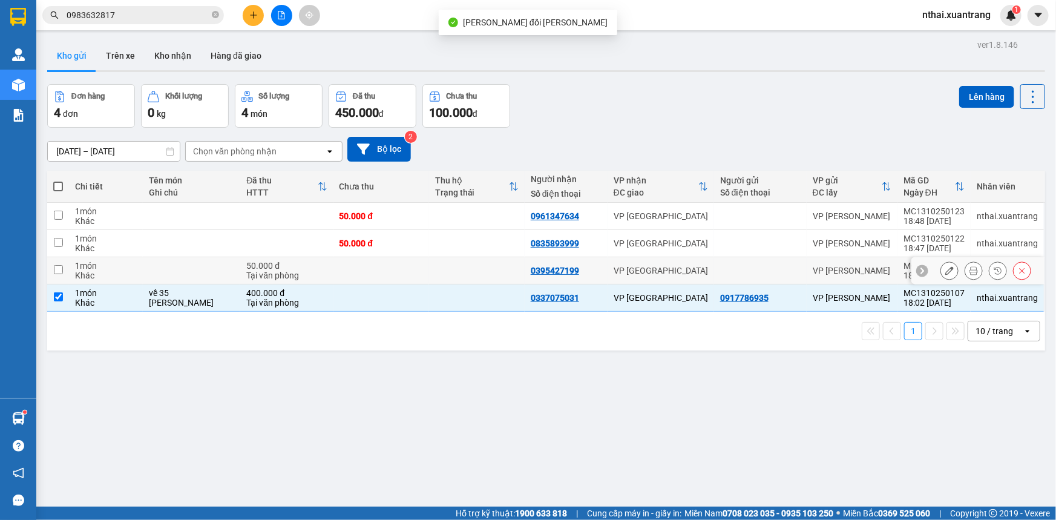
click at [622, 277] on td "VP [GEOGRAPHIC_DATA]" at bounding box center [661, 270] width 107 height 27
checkbox input "true"
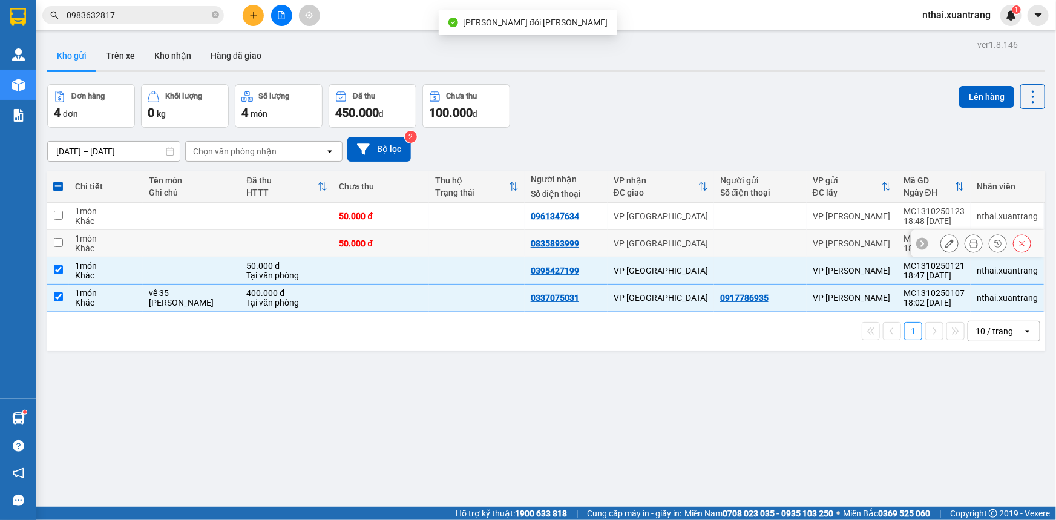
click at [636, 248] on div "VP [GEOGRAPHIC_DATA]" at bounding box center [661, 244] width 94 height 10
checkbox input "true"
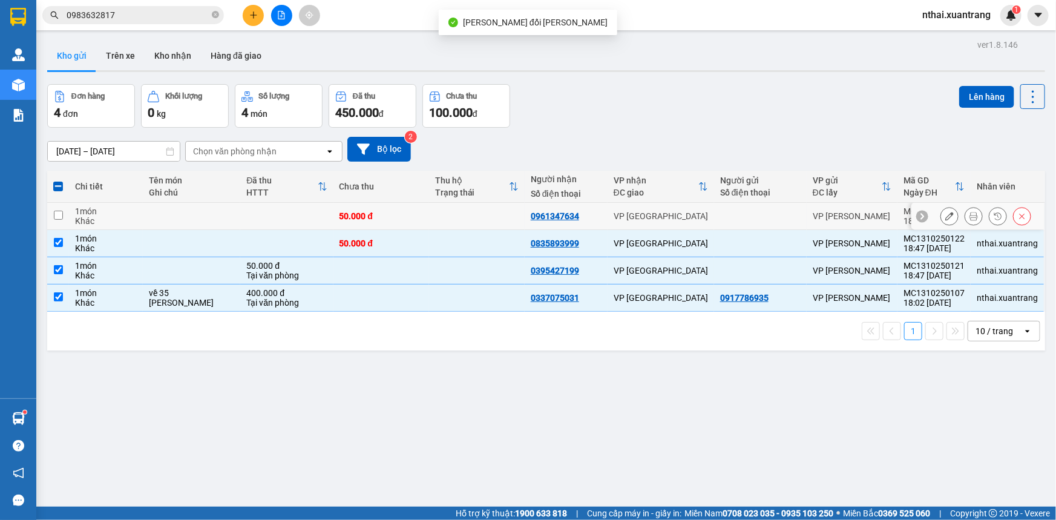
click at [647, 220] on div "VP [GEOGRAPHIC_DATA]" at bounding box center [661, 216] width 94 height 10
checkbox input "true"
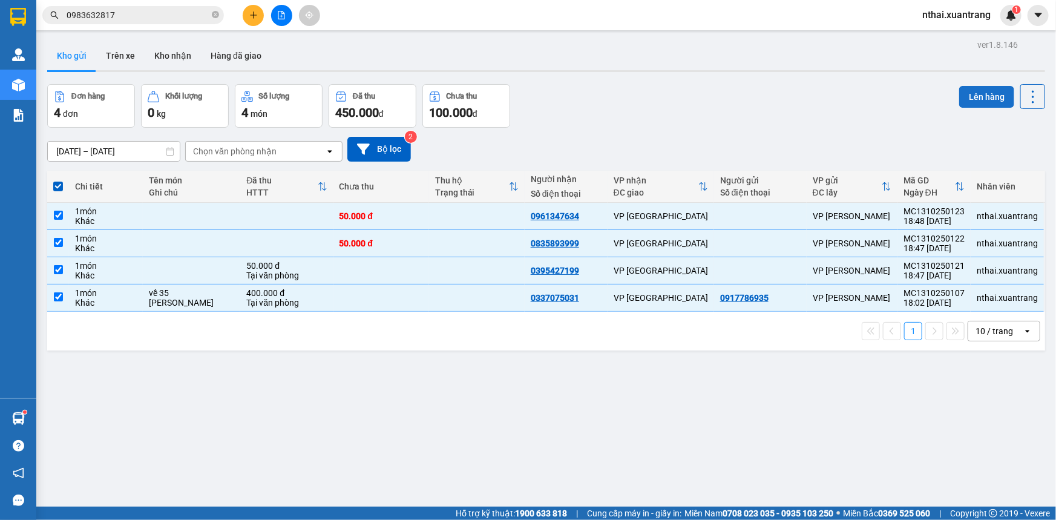
click at [978, 103] on button "Lên hàng" at bounding box center [986, 97] width 55 height 22
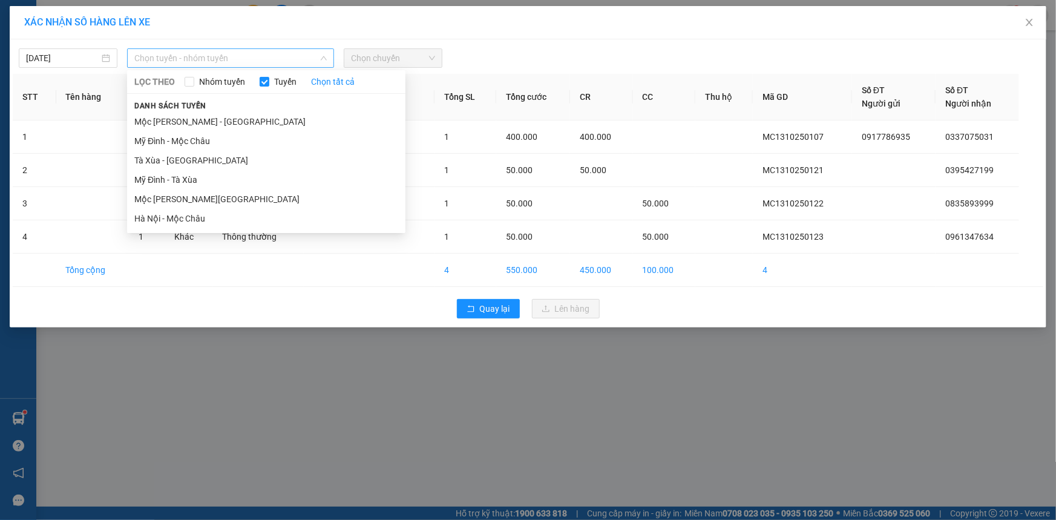
click at [192, 61] on span "Chọn tuyến - nhóm tuyến" at bounding box center [230, 58] width 193 height 18
click at [192, 199] on li "Mộc [PERSON_NAME][GEOGRAPHIC_DATA]" at bounding box center [266, 198] width 278 height 19
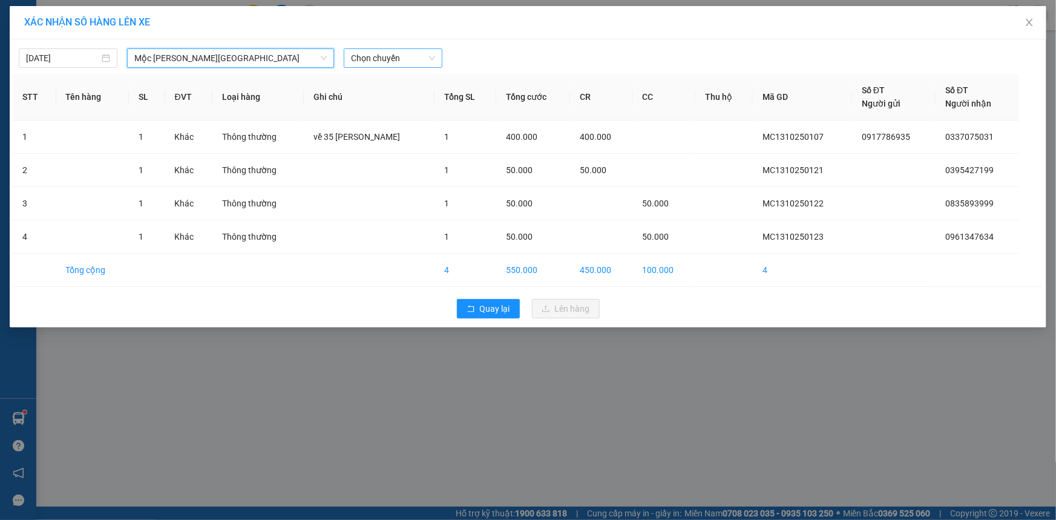
click at [379, 53] on span "Chọn chuyến" at bounding box center [393, 58] width 84 height 18
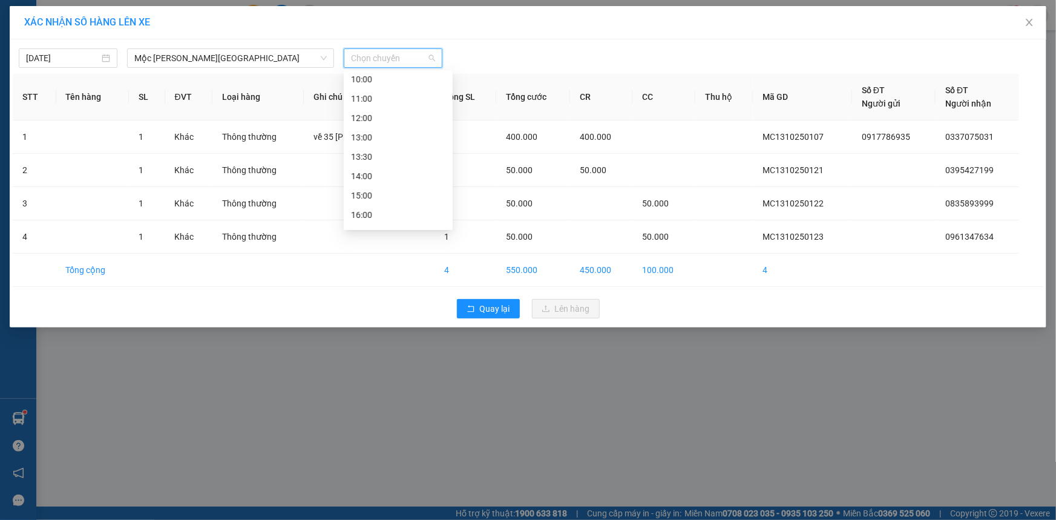
scroll to position [174, 0]
click at [375, 217] on div "23:00" at bounding box center [398, 218] width 94 height 13
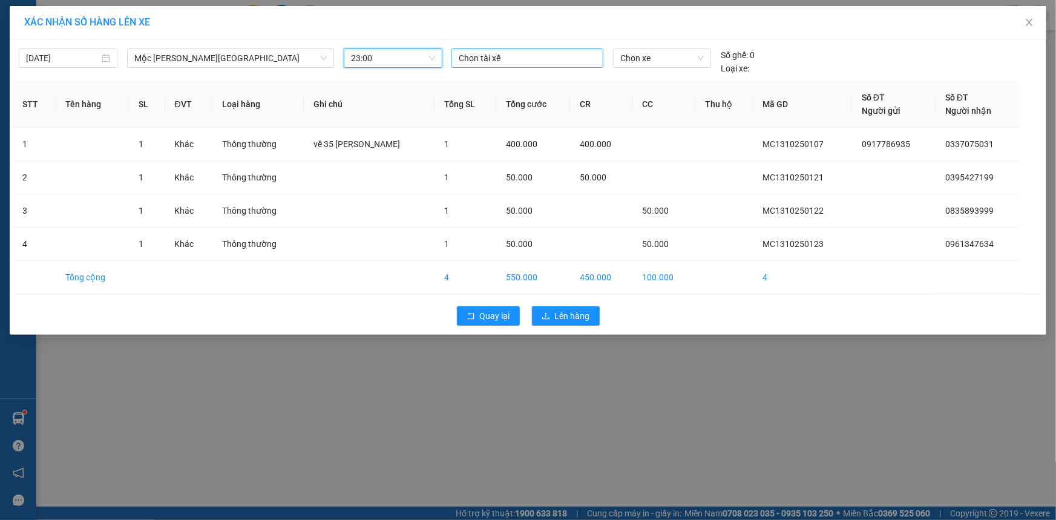
click at [554, 51] on div at bounding box center [528, 58] width 146 height 15
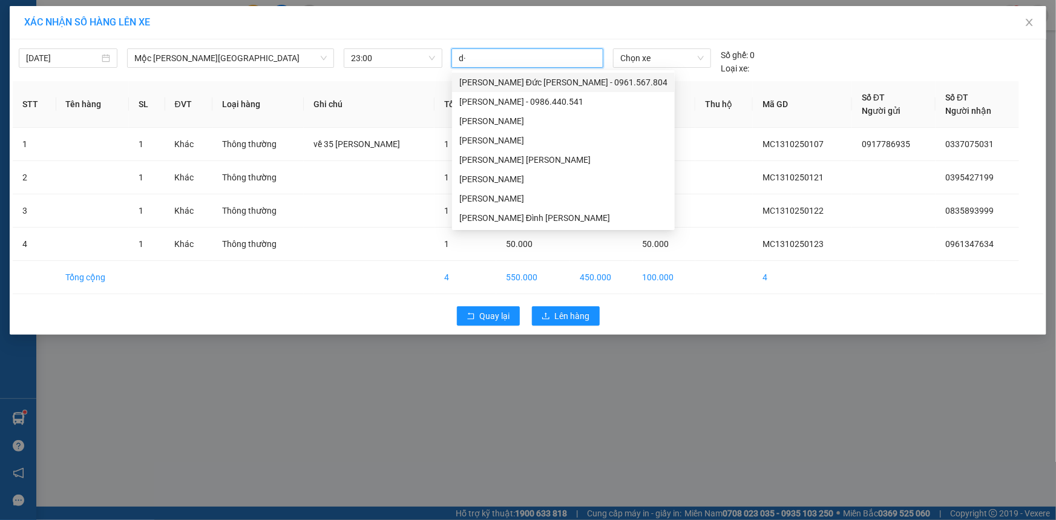
type input "d"
type input "đa"
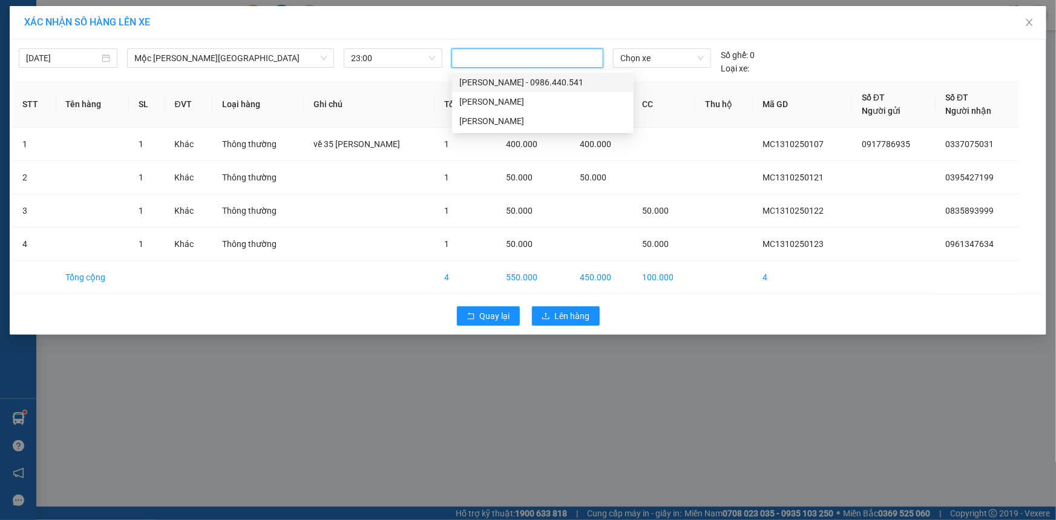
click at [528, 28] on div "XÁC NHẬN SỐ HÀNG LÊN XE" at bounding box center [528, 22] width 1008 height 13
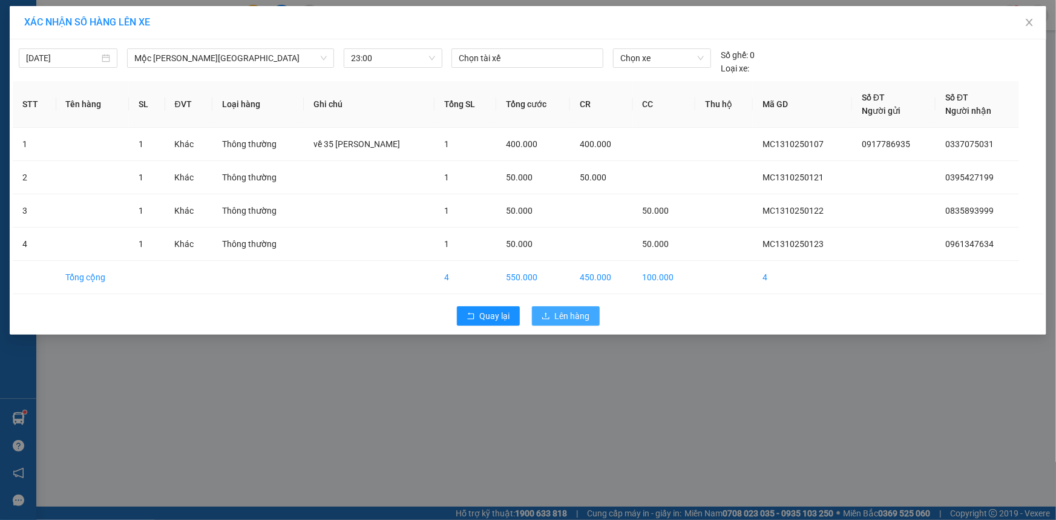
click at [568, 322] on button "Lên hàng" at bounding box center [566, 315] width 68 height 19
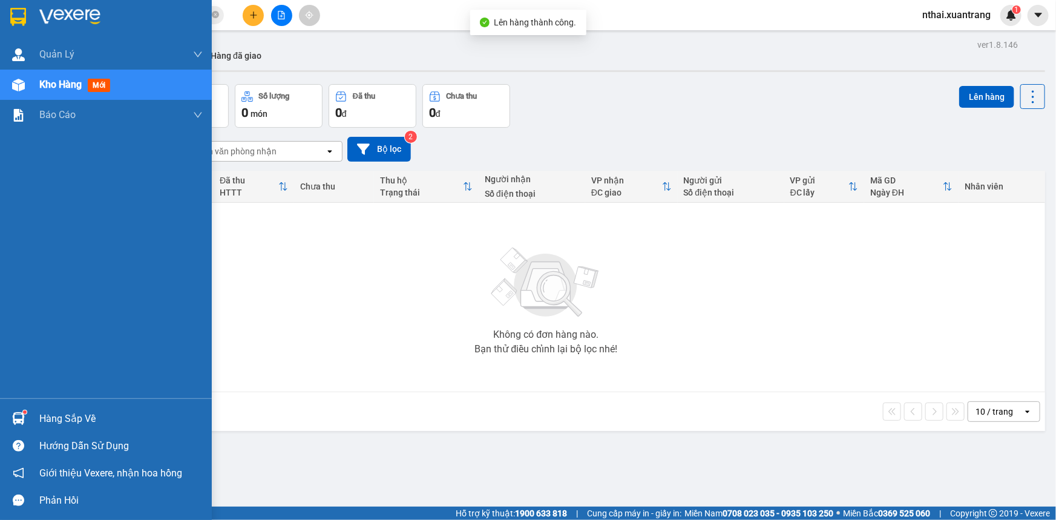
click at [31, 15] on div at bounding box center [106, 19] width 212 height 39
click at [42, 85] on span "Kho hàng" at bounding box center [60, 85] width 42 height 12
click at [58, 6] on div at bounding box center [106, 19] width 212 height 39
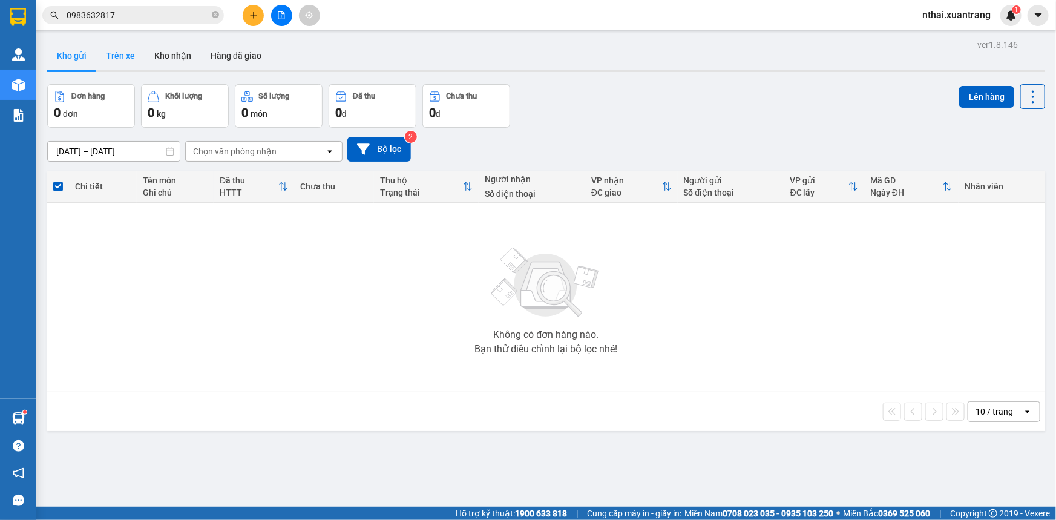
click at [123, 51] on button "Trên xe" at bounding box center [120, 55] width 48 height 29
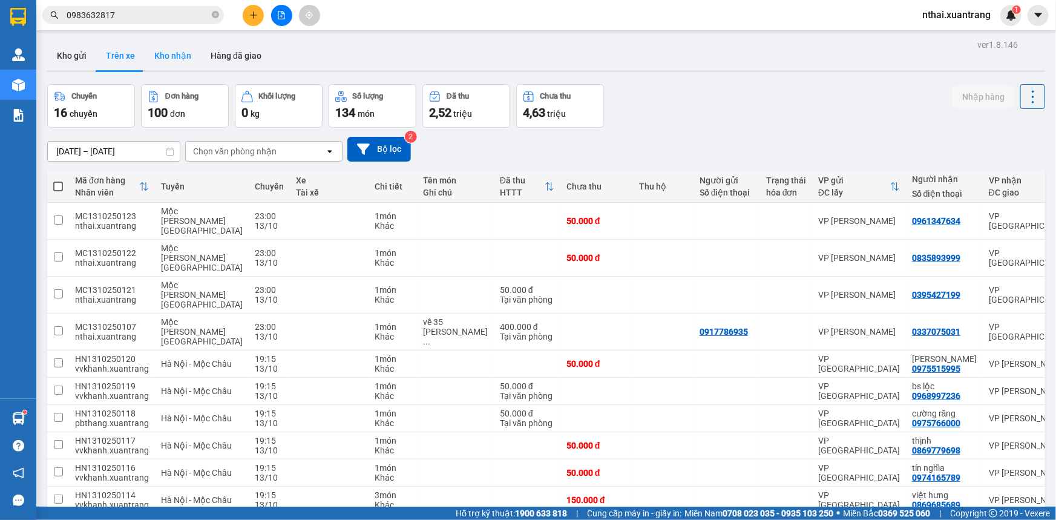
click at [176, 60] on button "Kho nhận" at bounding box center [173, 55] width 56 height 29
type input "[DATE] – [DATE]"
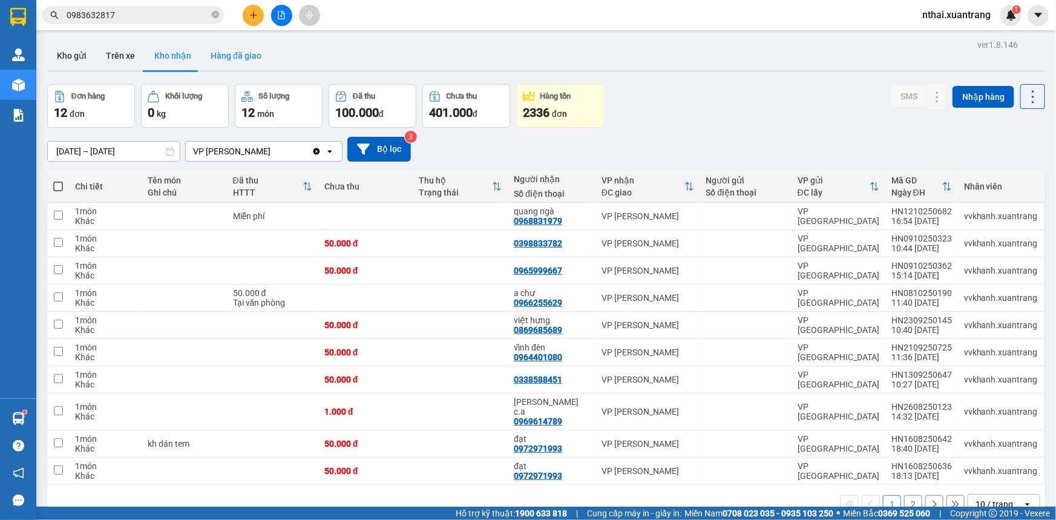
click at [249, 59] on button "Hàng đã giao" at bounding box center [236, 55] width 70 height 29
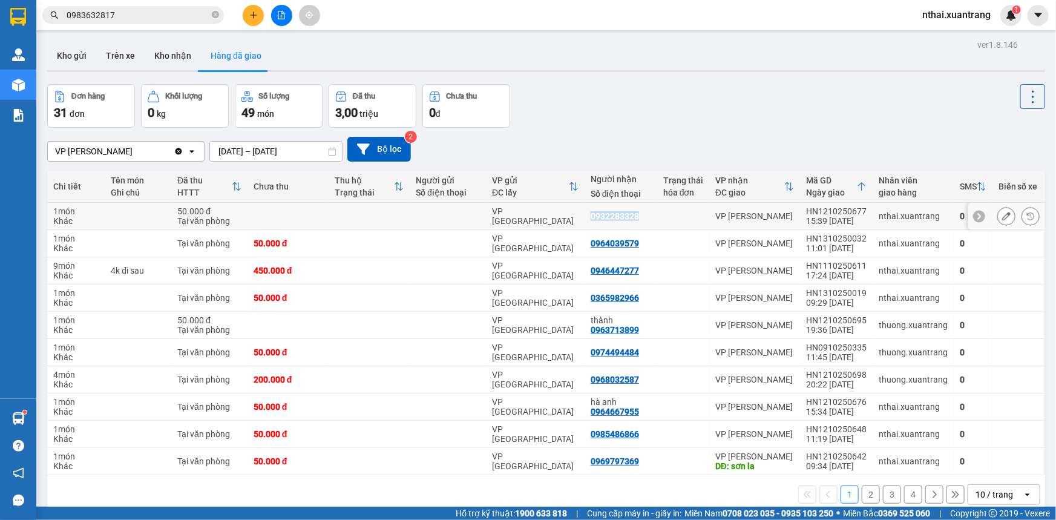
drag, startPoint x: 590, startPoint y: 218, endPoint x: 627, endPoint y: 220, distance: 37.0
click at [625, 223] on td "0932283328" at bounding box center [621, 216] width 73 height 27
copy div "0932283328"
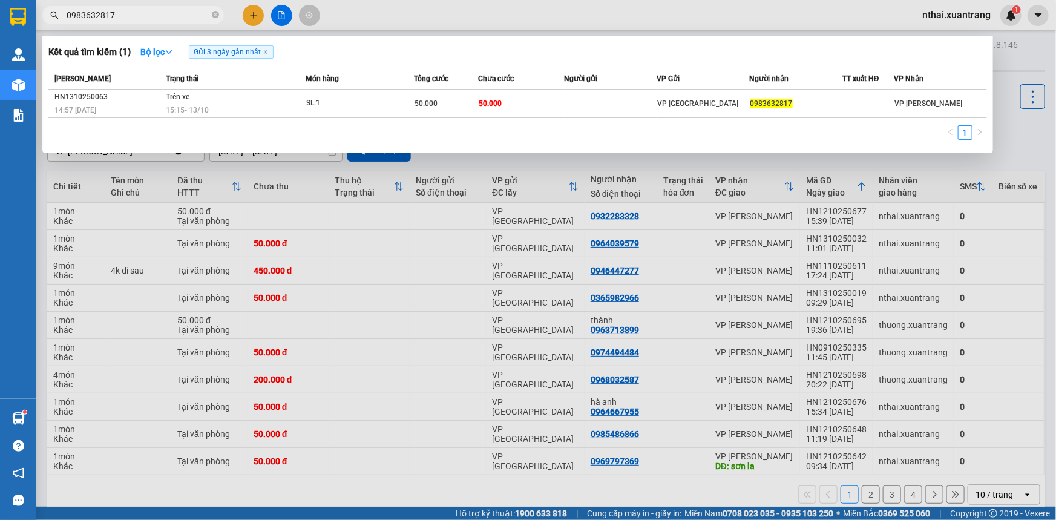
click at [163, 8] on input "0983632817" at bounding box center [138, 14] width 143 height 13
paste input "32283328"
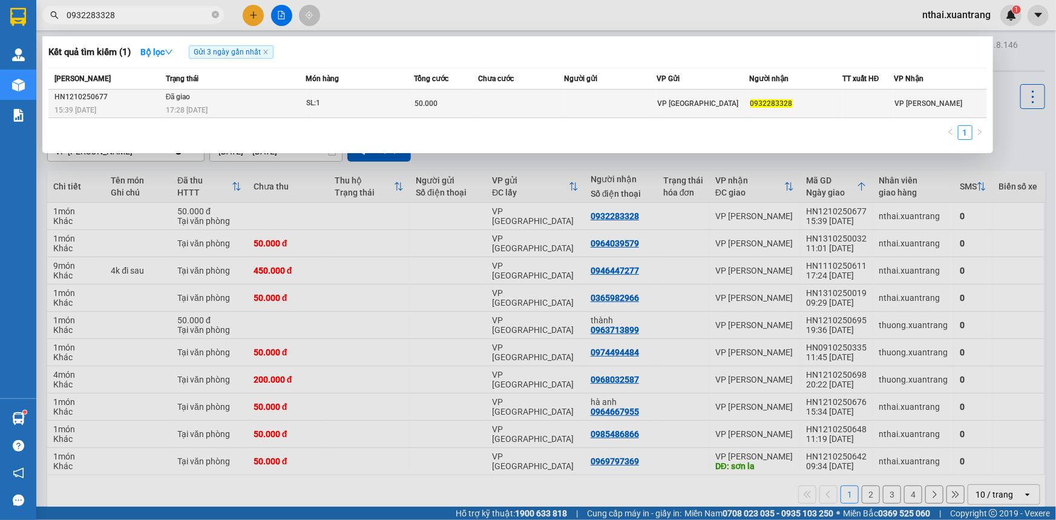
type input "0932283328"
click at [260, 99] on td "Đã giao 17:28 [DATE]" at bounding box center [234, 104] width 143 height 28
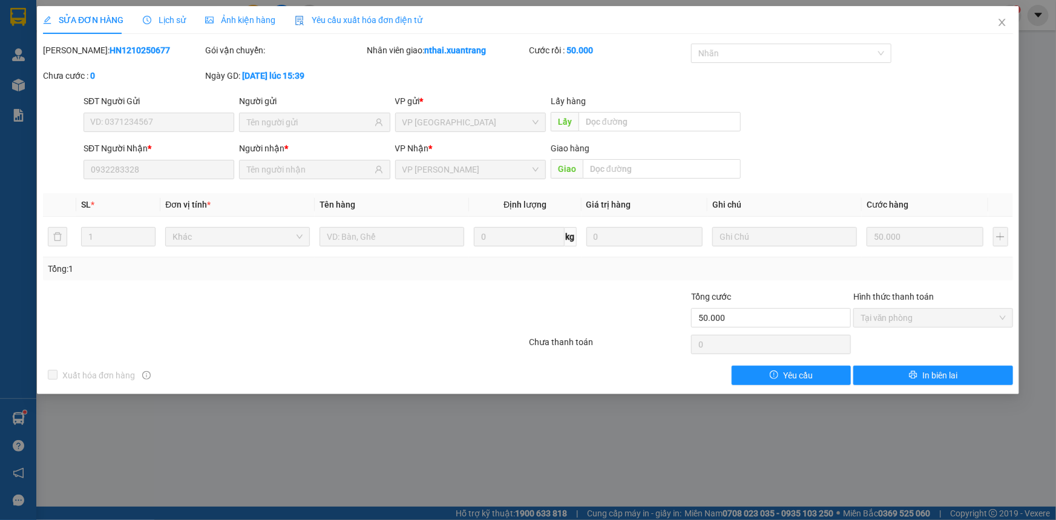
type input "0932283328"
type input "50.000"
click at [224, 30] on div "Ảnh kiện hàng" at bounding box center [240, 20] width 70 height 28
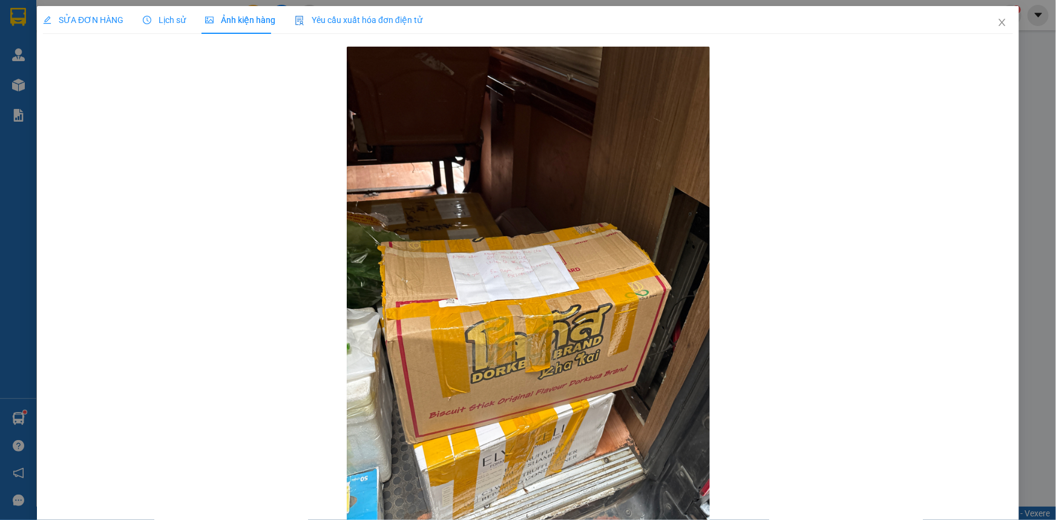
click at [104, 24] on span "SỬA ĐƠN HÀNG" at bounding box center [83, 20] width 81 height 10
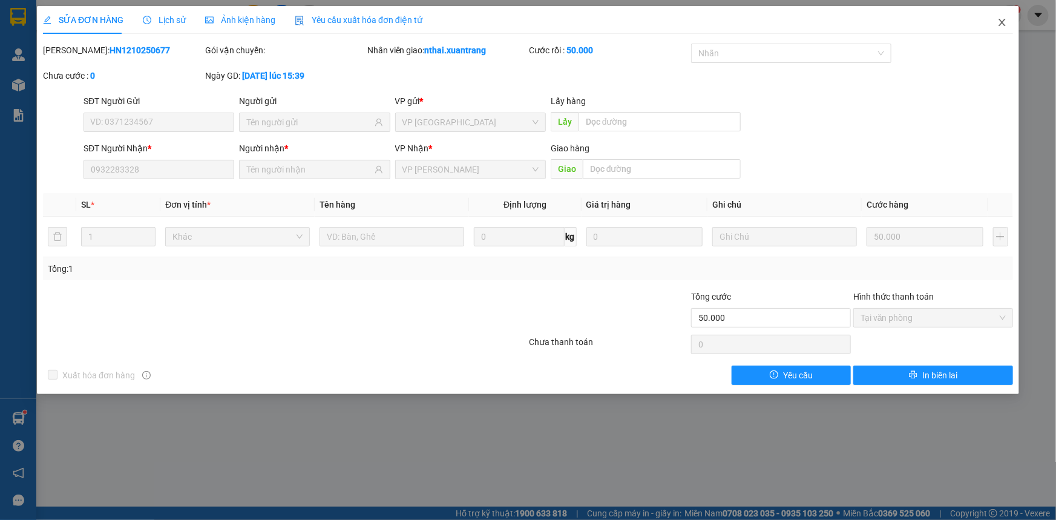
drag, startPoint x: 1018, startPoint y: 22, endPoint x: 1002, endPoint y: 27, distance: 16.3
click at [1018, 23] on span "Close" at bounding box center [1003, 23] width 34 height 34
click at [1002, 27] on div "Kết quả [PERSON_NAME] ( 1 ) Bộ lọc Gửi 3 ngày gần nhất Mã ĐH Trạng thái Món hàn…" at bounding box center [528, 15] width 1056 height 30
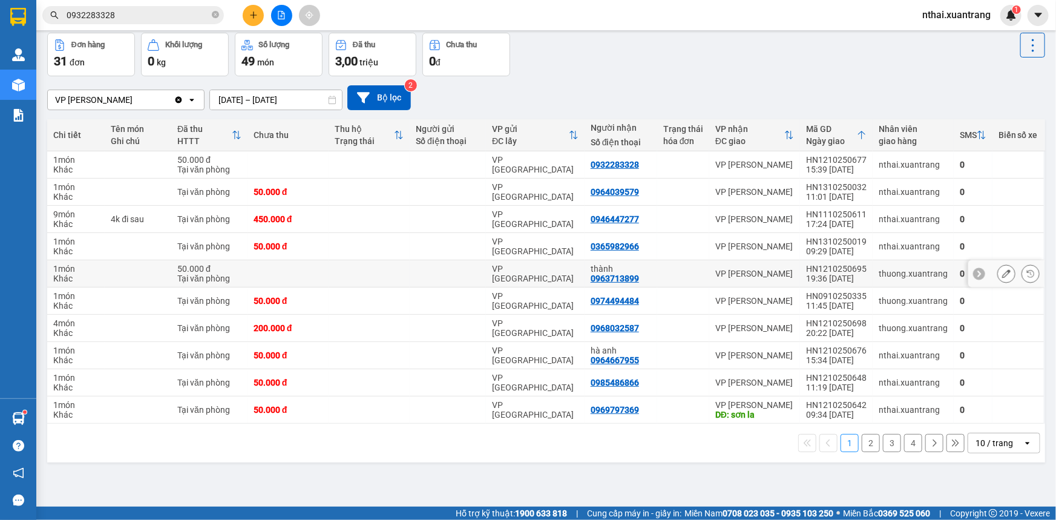
scroll to position [55, 0]
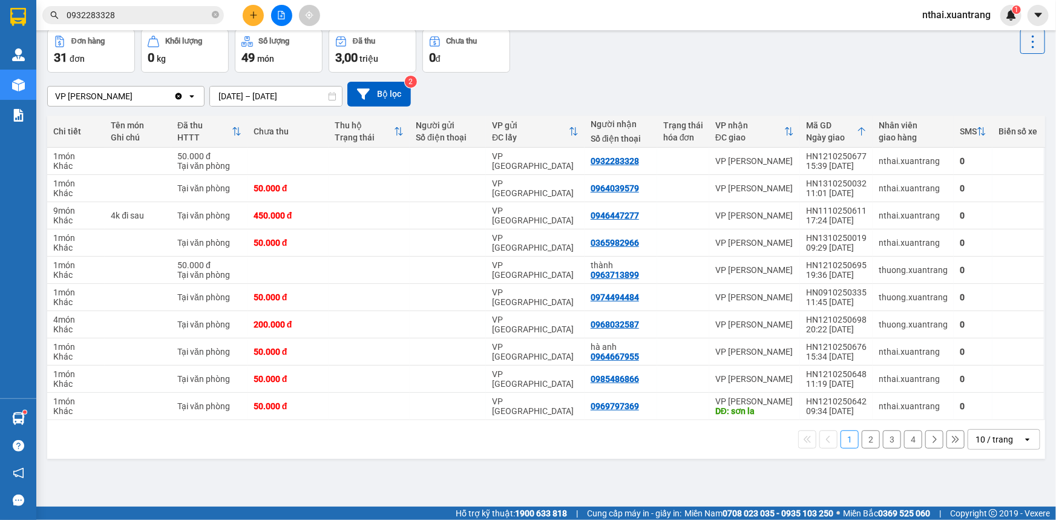
click at [862, 440] on button "2" at bounding box center [871, 439] width 18 height 18
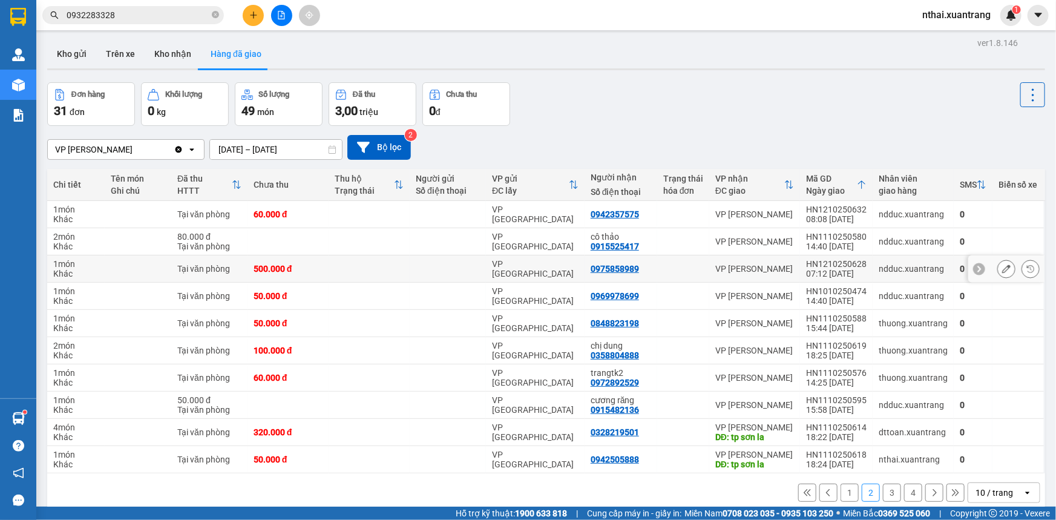
scroll to position [0, 0]
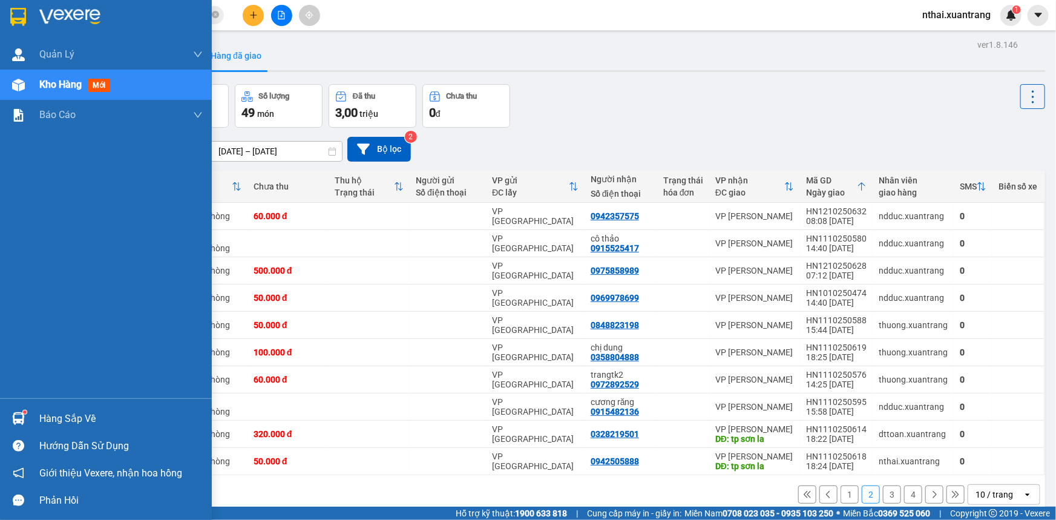
click at [12, 8] on img at bounding box center [18, 17] width 16 height 18
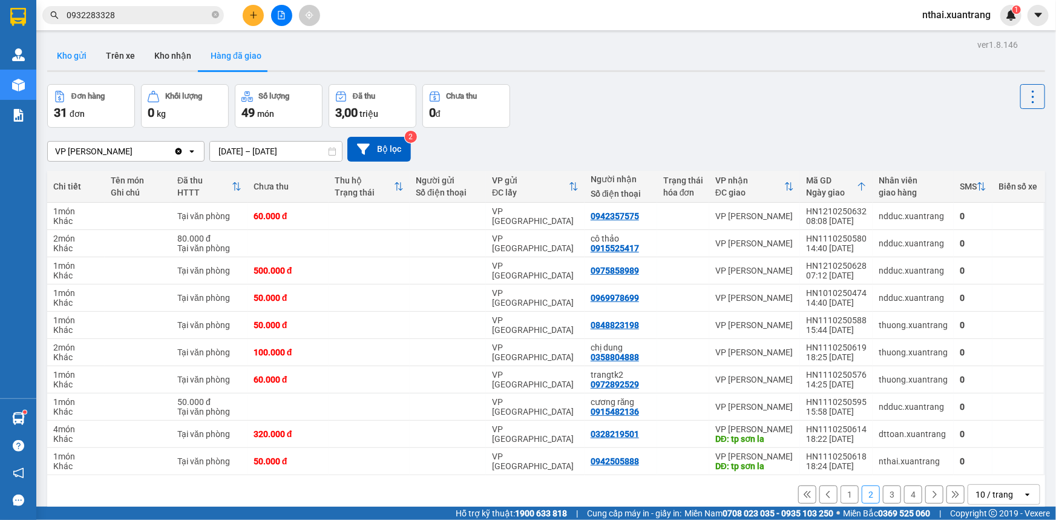
click at [75, 48] on button "Kho gửi" at bounding box center [71, 55] width 49 height 29
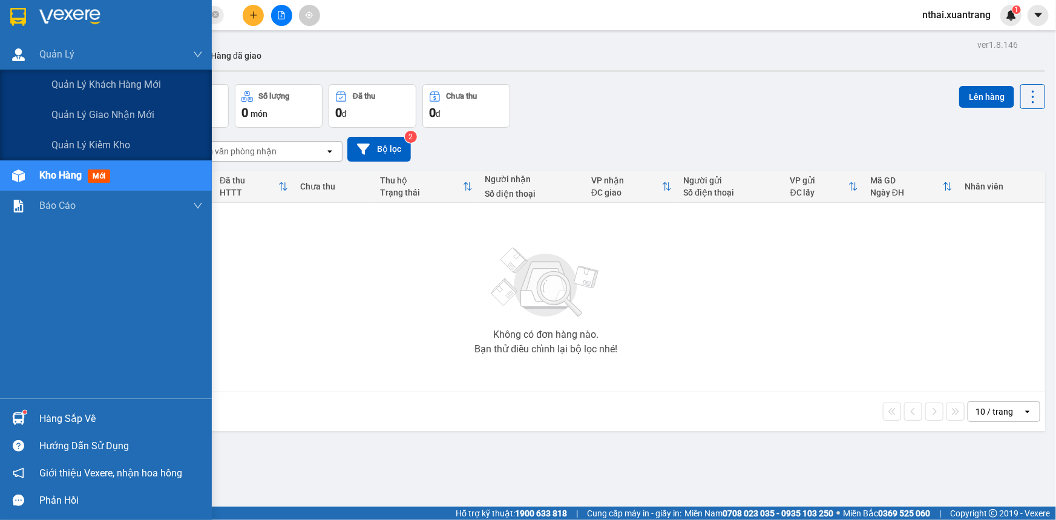
click at [22, 24] on img at bounding box center [18, 17] width 16 height 18
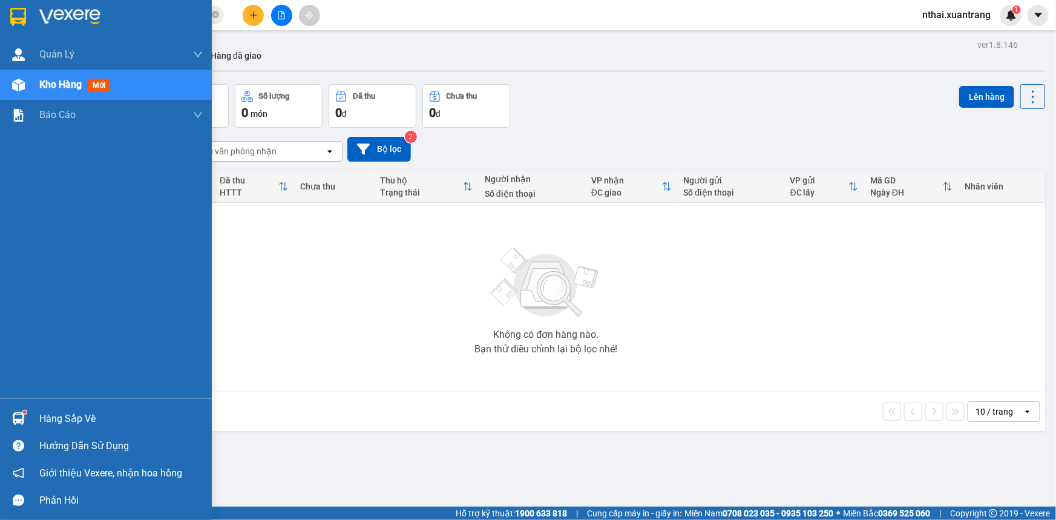
click at [13, 0] on div at bounding box center [106, 19] width 212 height 39
click at [12, 21] on img at bounding box center [18, 17] width 16 height 18
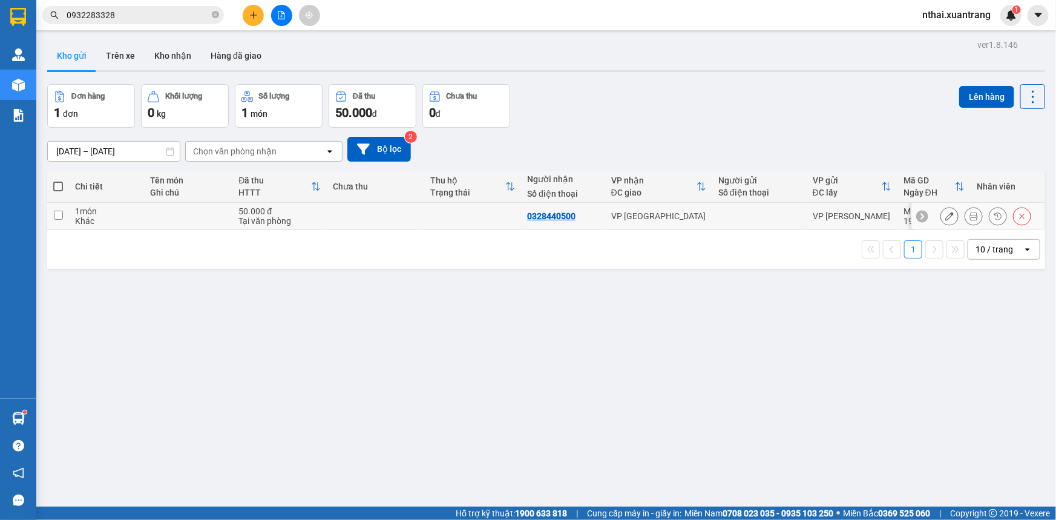
click at [970, 214] on icon at bounding box center [974, 216] width 8 height 8
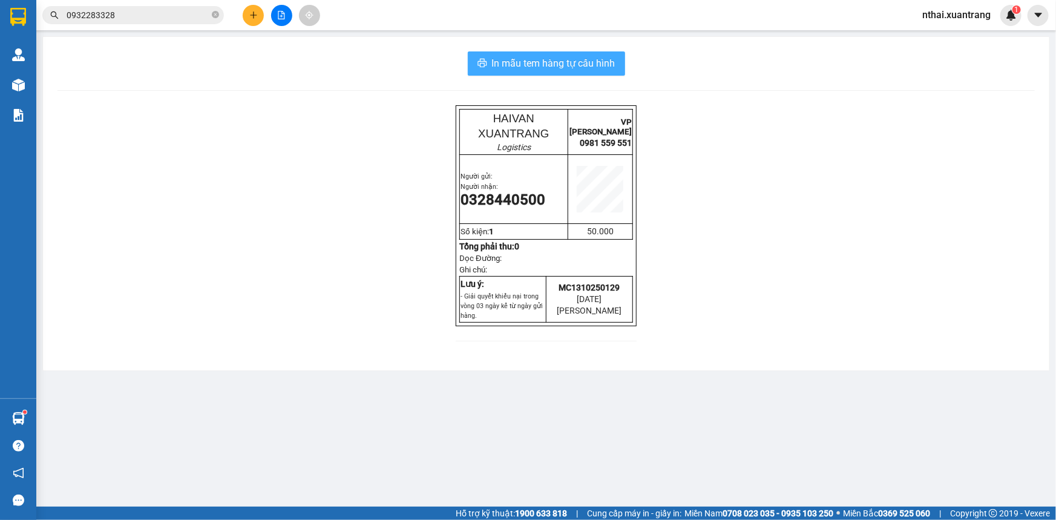
click at [565, 66] on span "In mẫu tem hàng tự cấu hình" at bounding box center [553, 63] width 123 height 15
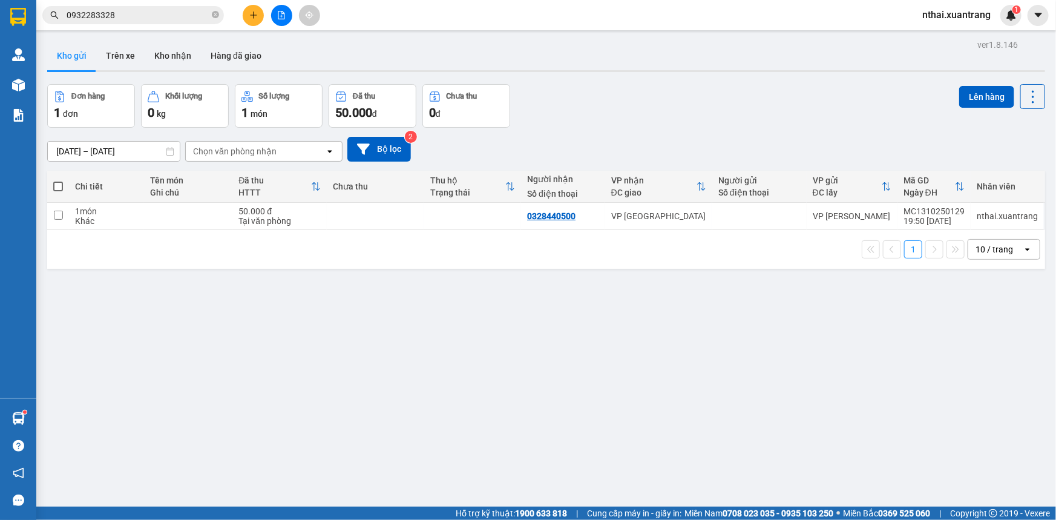
click at [280, 19] on icon "file-add" at bounding box center [281, 15] width 7 height 8
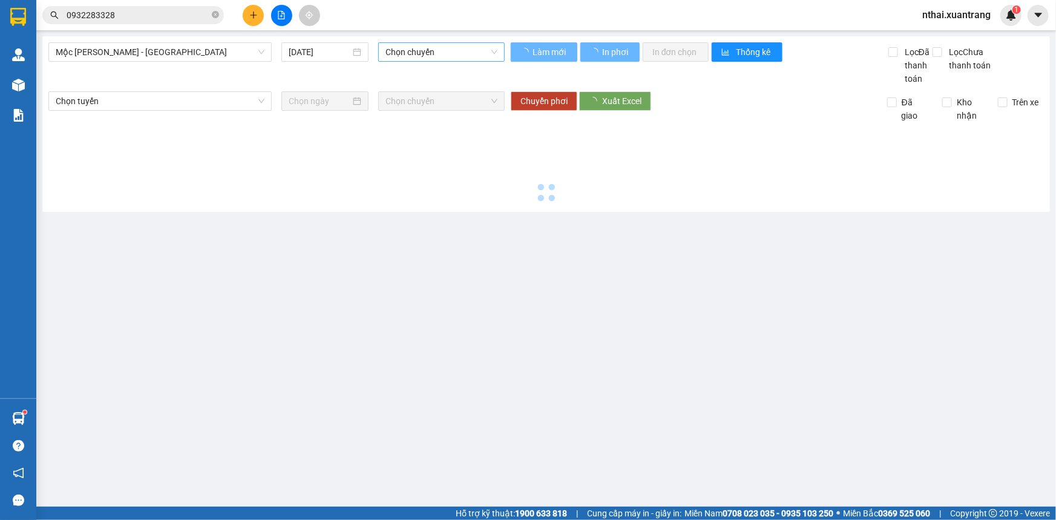
click at [420, 58] on span "Chọn chuyến" at bounding box center [442, 52] width 112 height 18
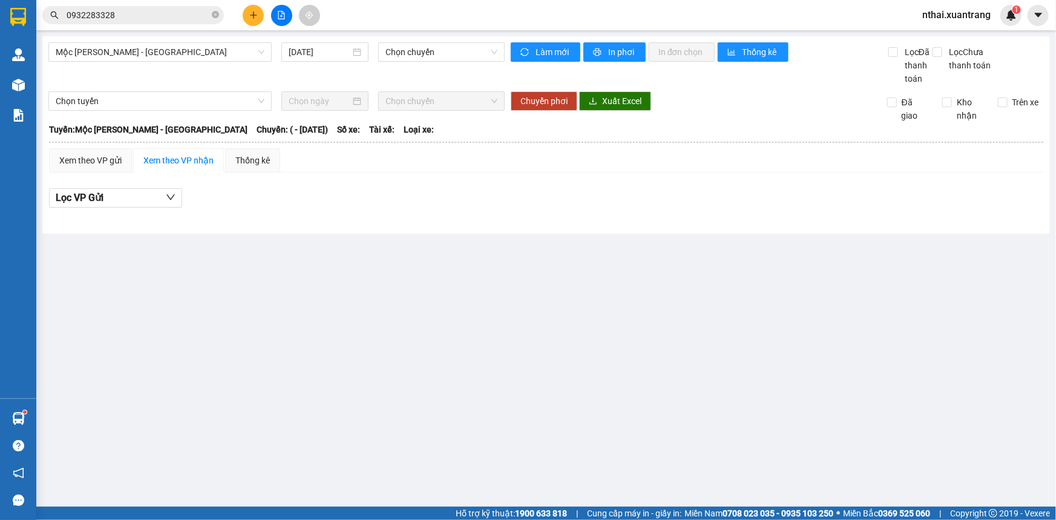
click at [436, 34] on main "Mộc [PERSON_NAME] - [GEOGRAPHIC_DATA] [DATE] Chọn [PERSON_NAME] mới In phơi In …" at bounding box center [528, 253] width 1056 height 507
click at [401, 54] on span "Chọn chuyến" at bounding box center [442, 52] width 112 height 18
click at [168, 66] on div "Mộc [PERSON_NAME] - [GEOGRAPHIC_DATA] [DATE] [PERSON_NAME]" at bounding box center [276, 63] width 456 height 43
click at [169, 53] on span "Mộc [PERSON_NAME] - [GEOGRAPHIC_DATA]" at bounding box center [160, 52] width 209 height 18
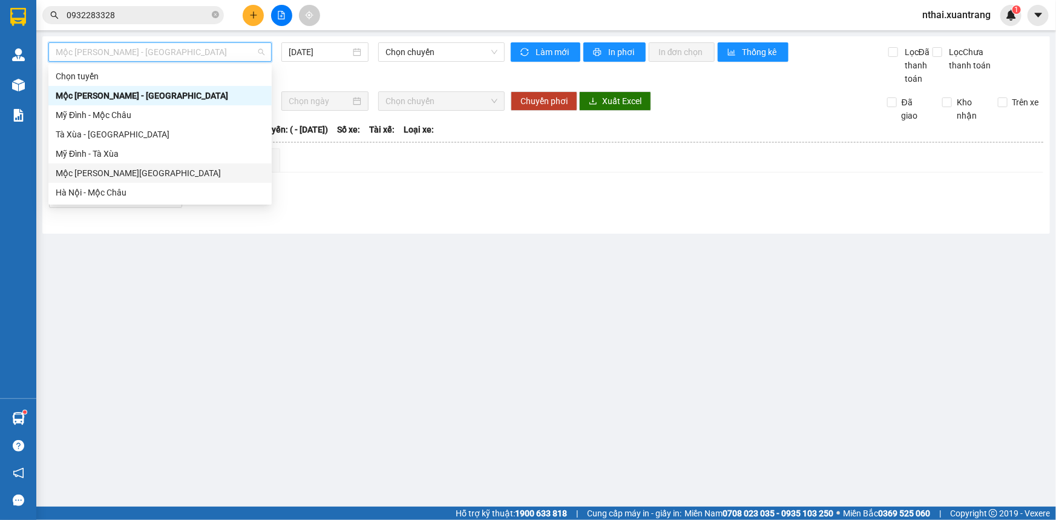
click at [103, 176] on div "Mộc [PERSON_NAME][GEOGRAPHIC_DATA]" at bounding box center [160, 172] width 209 height 13
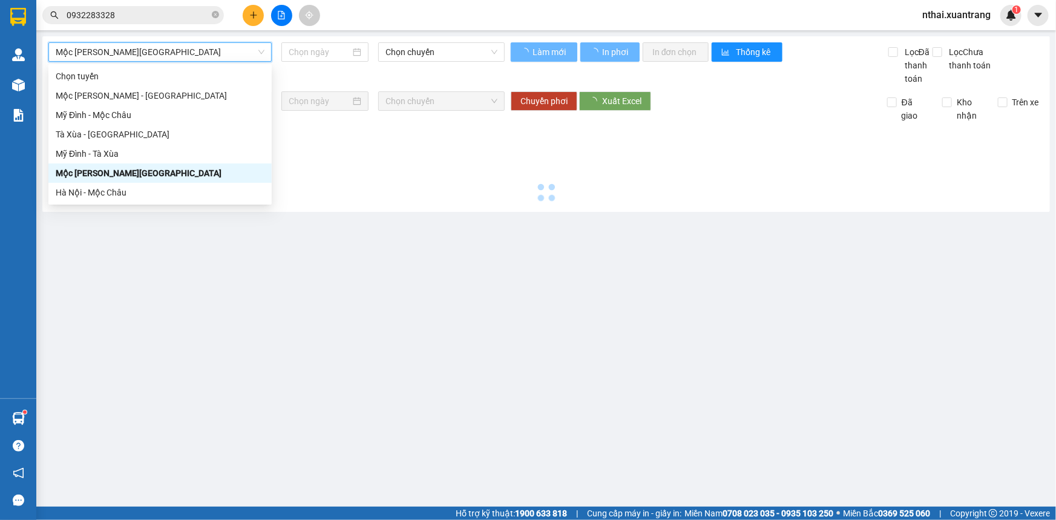
type input "[DATE]"
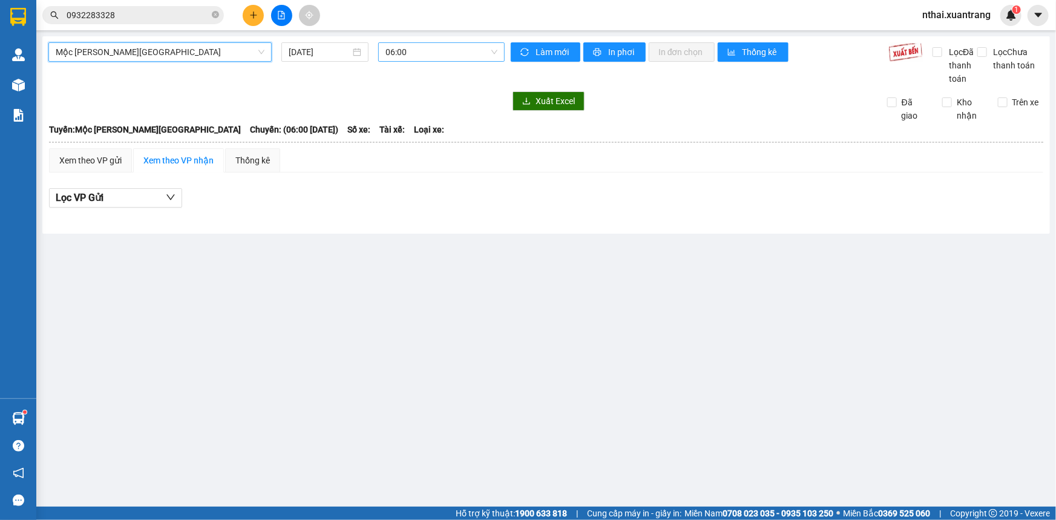
click at [423, 51] on span "06:00" at bounding box center [442, 52] width 112 height 18
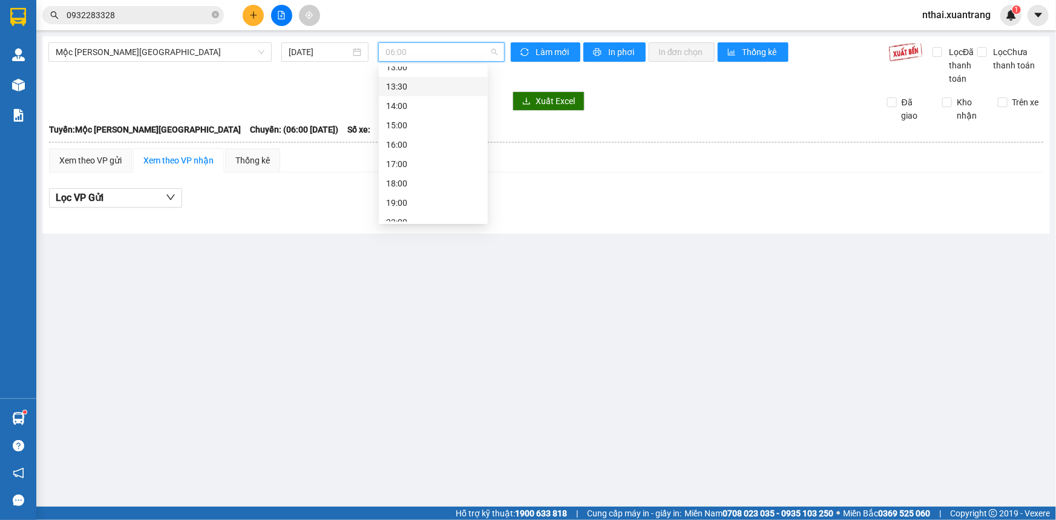
scroll to position [174, 0]
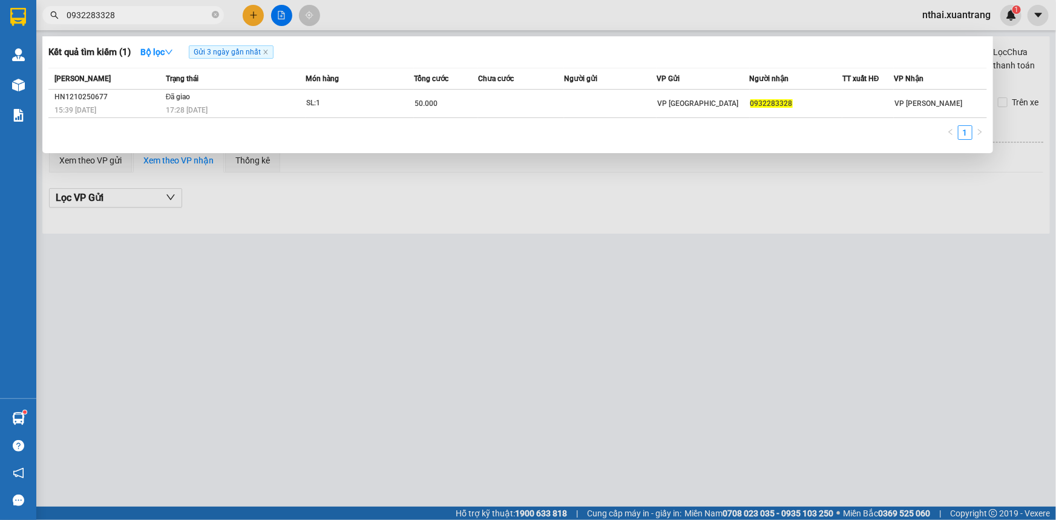
drag, startPoint x: 87, startPoint y: 8, endPoint x: 98, endPoint y: 16, distance: 13.1
click at [91, 12] on input "0932283328" at bounding box center [138, 14] width 143 height 13
click at [98, 16] on input "0932283328" at bounding box center [138, 14] width 143 height 13
paste input "394127526"
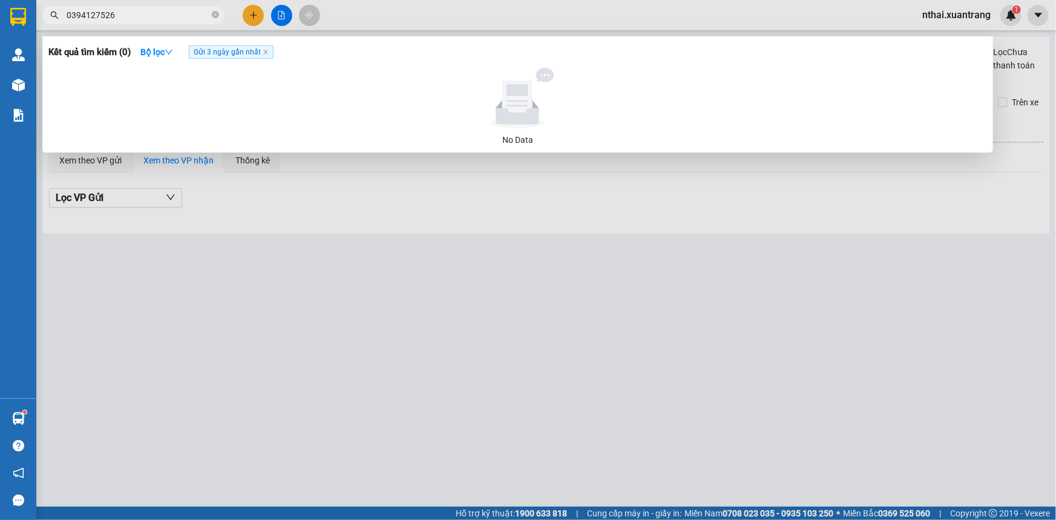
click at [133, 16] on input "0394127526" at bounding box center [138, 14] width 143 height 13
click at [194, 20] on input "0394127526" at bounding box center [138, 14] width 143 height 13
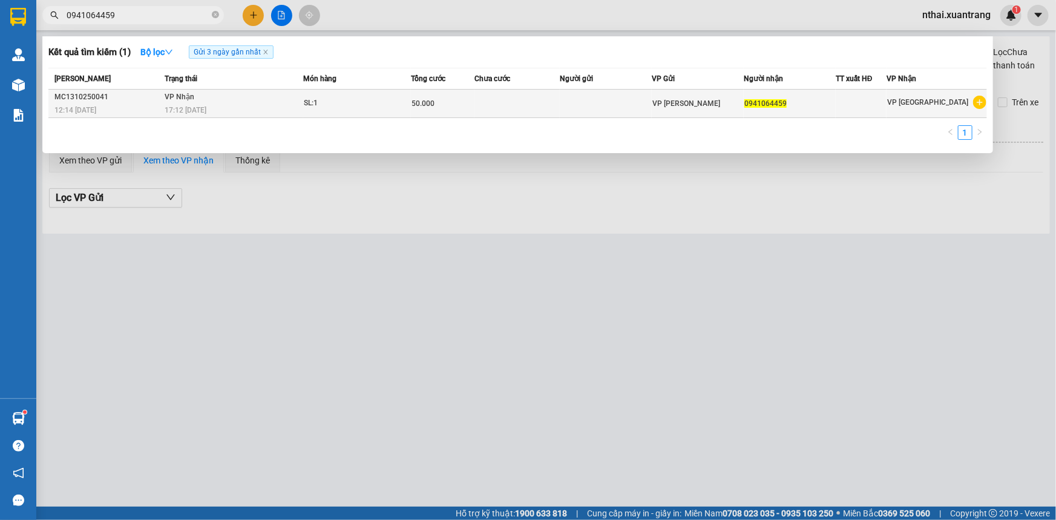
type input "0941064459"
click at [237, 109] on div "17:12 [DATE]" at bounding box center [234, 110] width 138 height 13
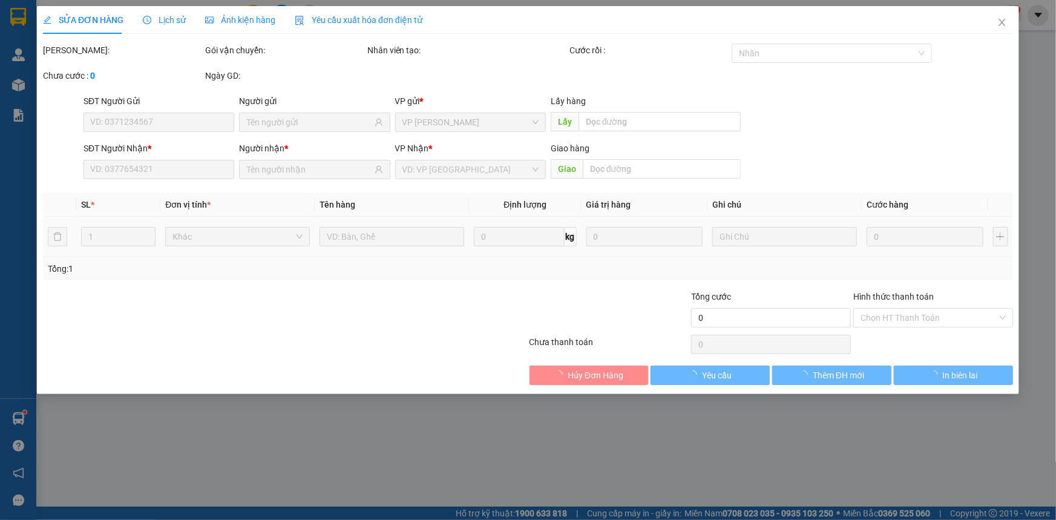
type input "0941064459"
type input "50.000"
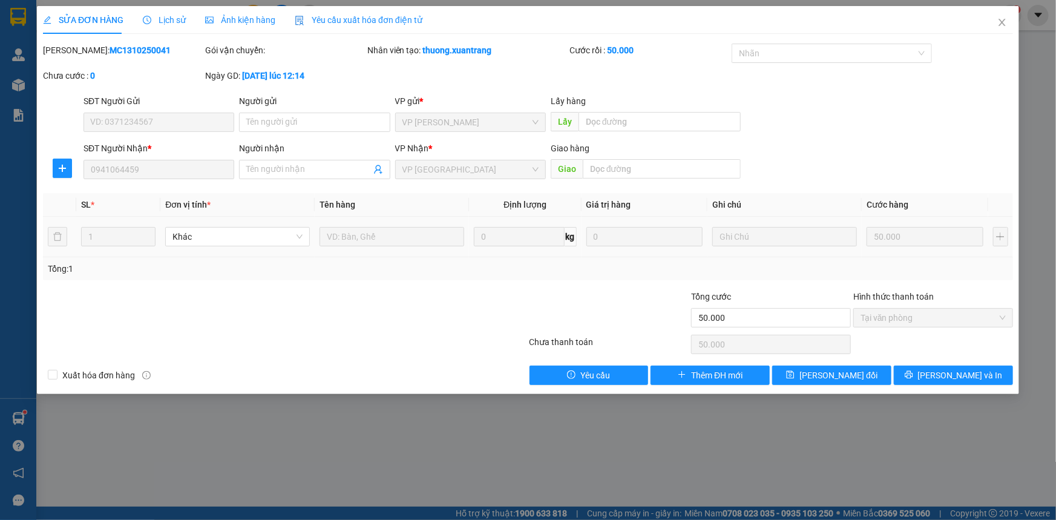
click at [243, 15] on span "Ảnh kiện hàng" at bounding box center [240, 20] width 70 height 10
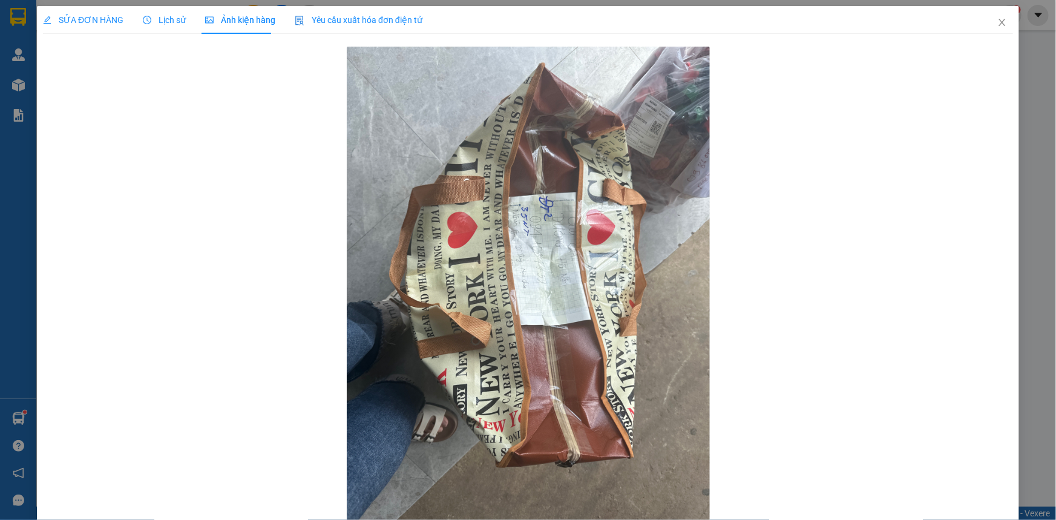
click at [82, 19] on span "SỬA ĐƠN HÀNG" at bounding box center [83, 20] width 81 height 10
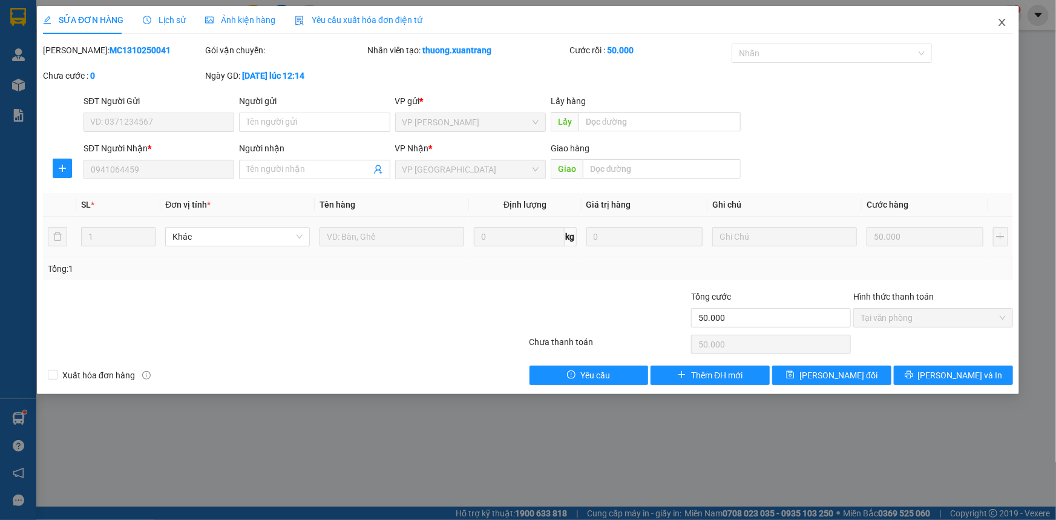
click at [1002, 19] on icon "close" at bounding box center [1003, 23] width 10 height 10
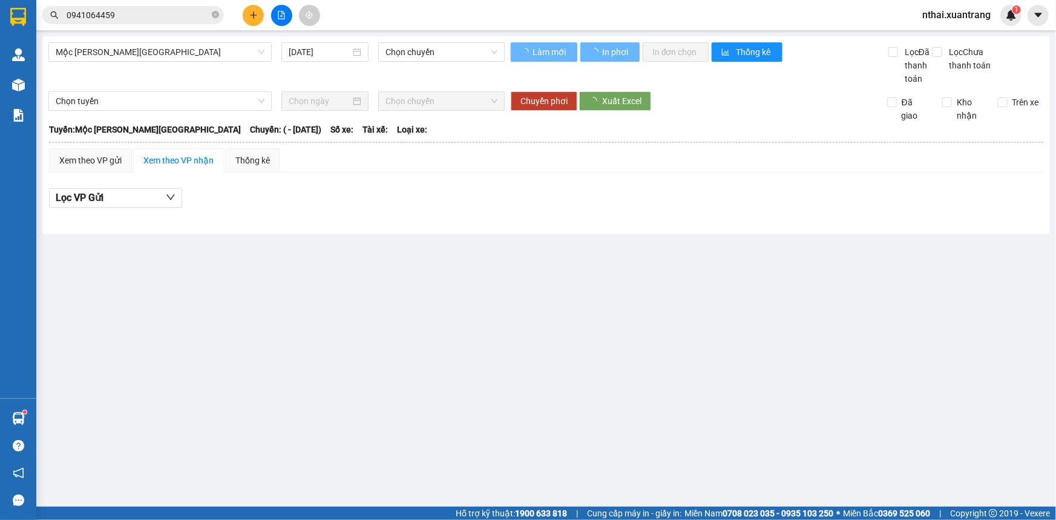
click at [140, 14] on input "0941064459" at bounding box center [138, 14] width 143 height 13
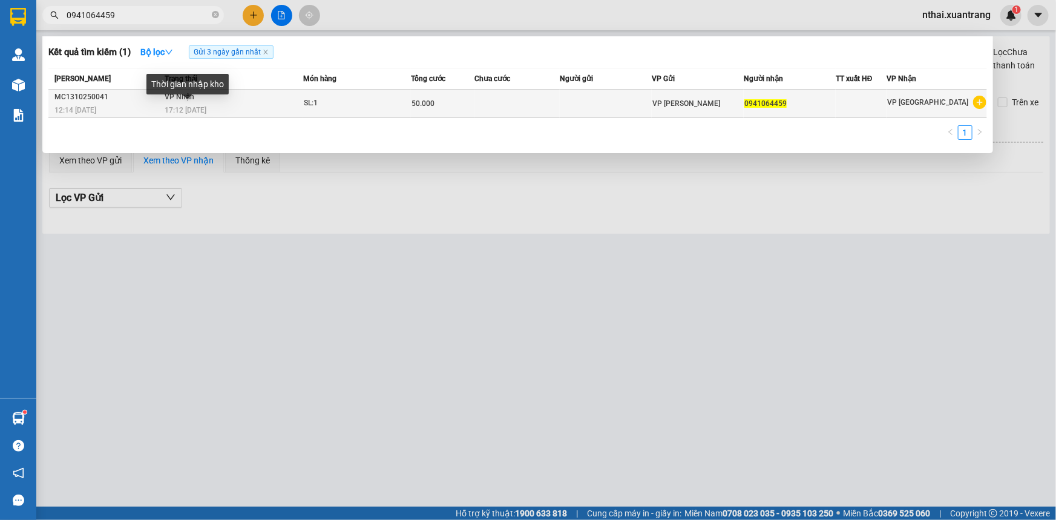
click at [202, 106] on span "17:12 [DATE]" at bounding box center [186, 110] width 42 height 8
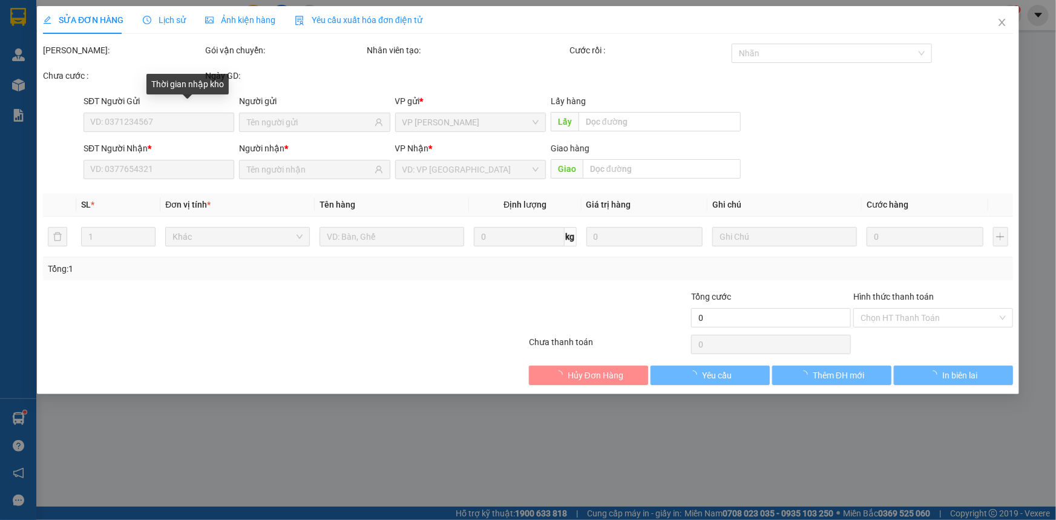
type input "0941064459"
type input "50.000"
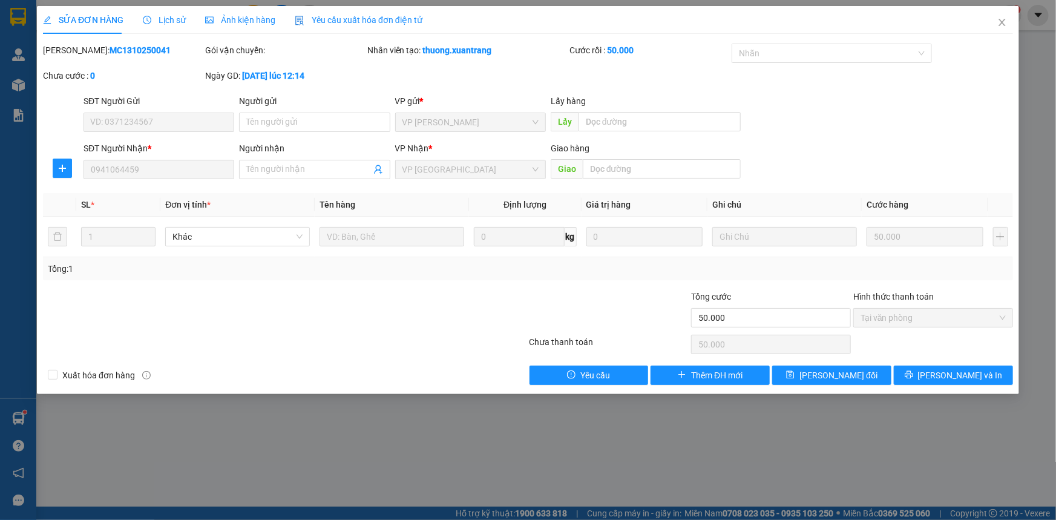
click at [242, 25] on div "Ảnh kiện hàng" at bounding box center [240, 19] width 70 height 13
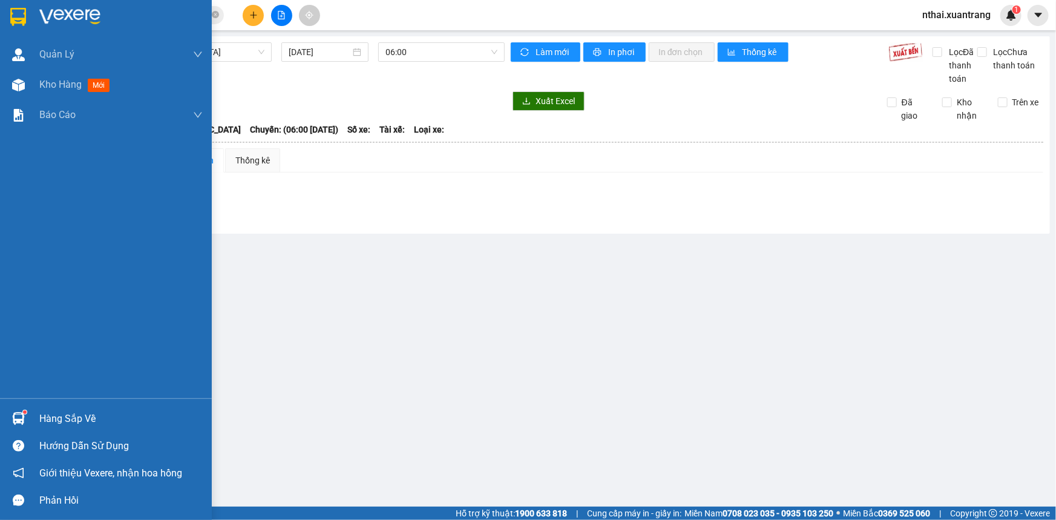
click at [20, 12] on img at bounding box center [18, 17] width 16 height 18
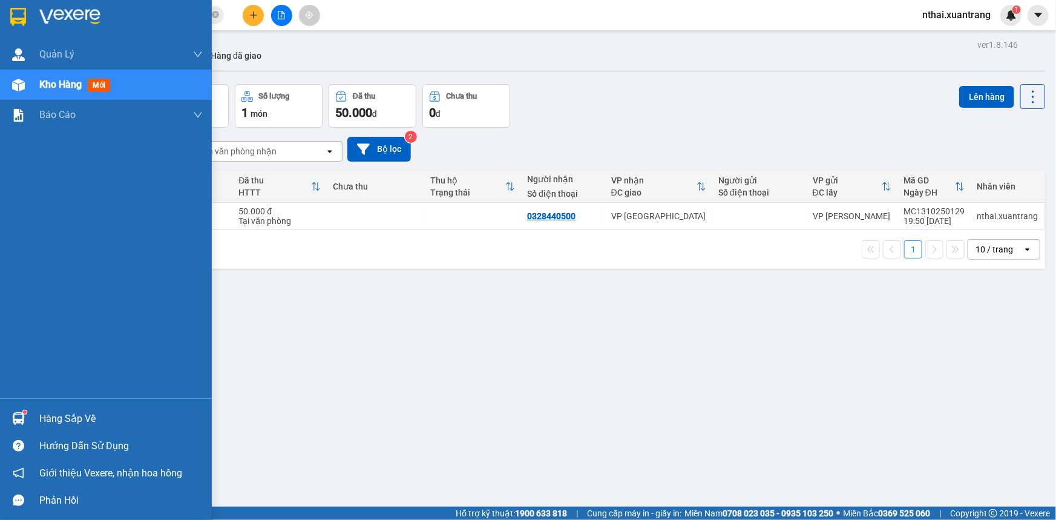
click at [8, 14] on div at bounding box center [18, 16] width 21 height 21
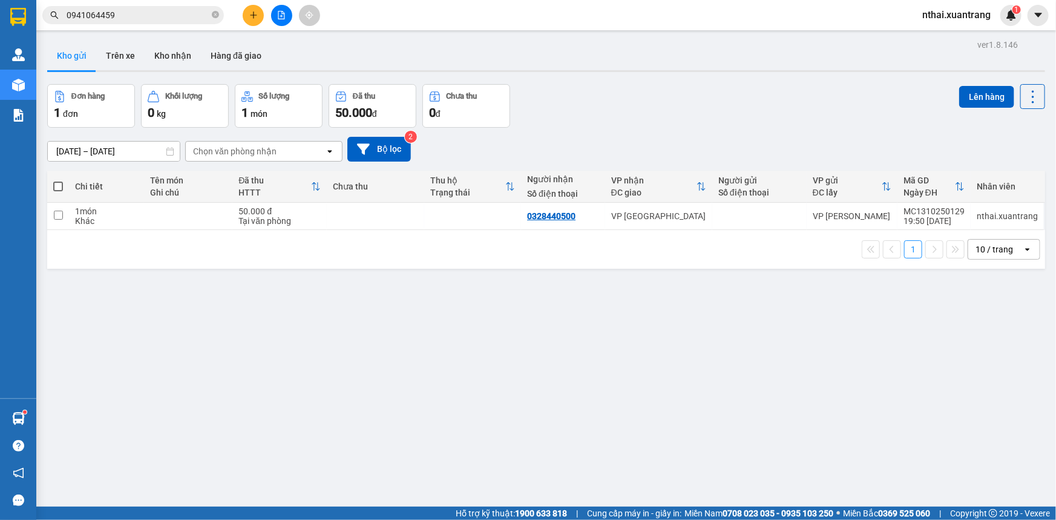
click at [277, 14] on icon "file-add" at bounding box center [281, 15] width 8 height 8
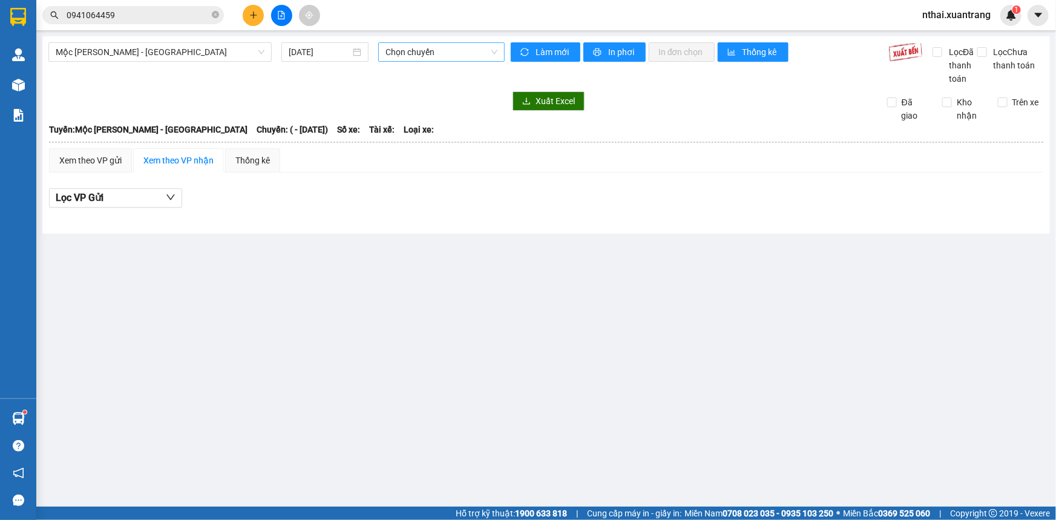
click at [412, 51] on span "Chọn chuyến" at bounding box center [442, 52] width 112 height 18
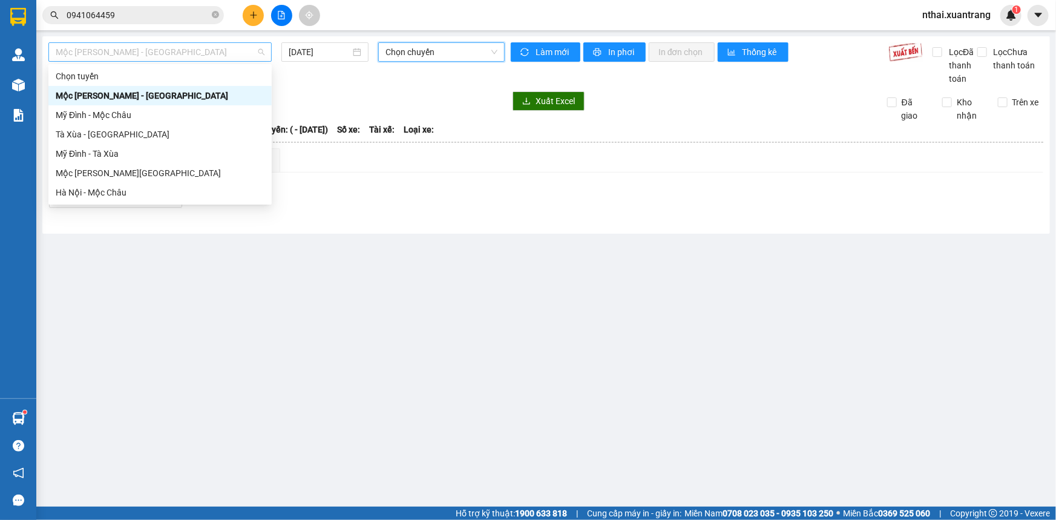
drag, startPoint x: 134, startPoint y: 51, endPoint x: 120, endPoint y: 66, distance: 20.6
click at [133, 51] on span "Mộc [PERSON_NAME] - [GEOGRAPHIC_DATA]" at bounding box center [160, 52] width 209 height 18
drag, startPoint x: 93, startPoint y: 169, endPoint x: 327, endPoint y: 94, distance: 246.0
click at [93, 170] on div "Mộc [PERSON_NAME][GEOGRAPHIC_DATA]" at bounding box center [160, 172] width 209 height 13
type input "[DATE]"
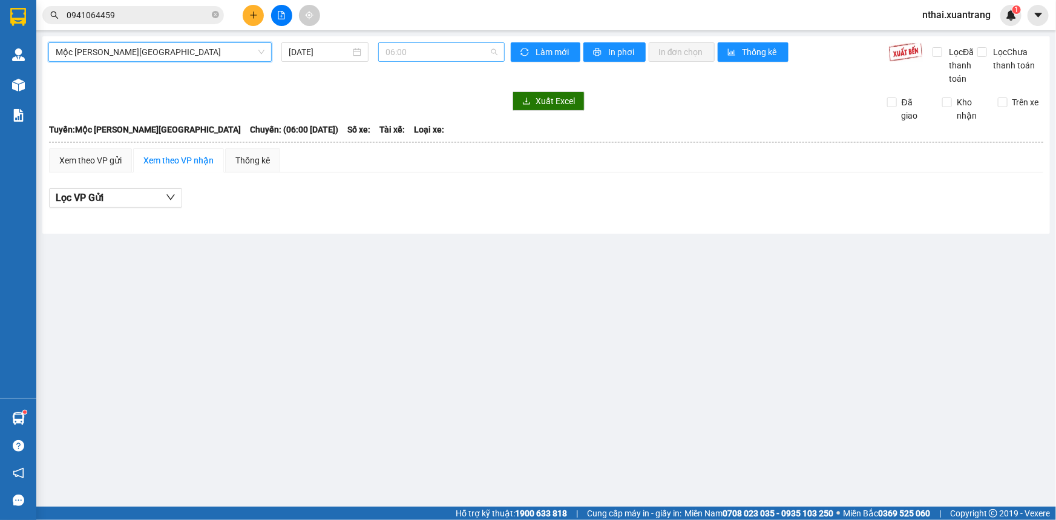
click at [424, 47] on span "06:00" at bounding box center [442, 52] width 112 height 18
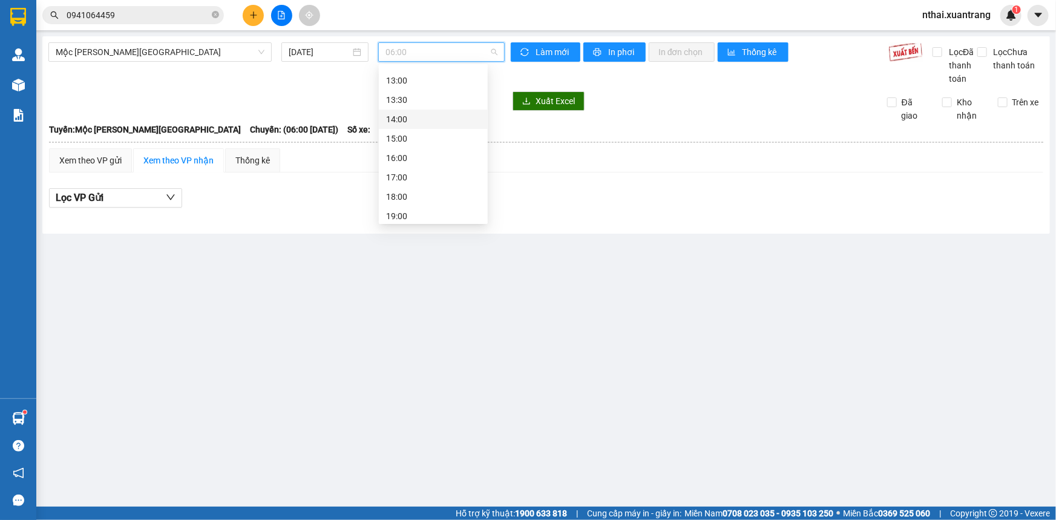
scroll to position [174, 0]
click at [400, 212] on div "23:00" at bounding box center [433, 212] width 94 height 13
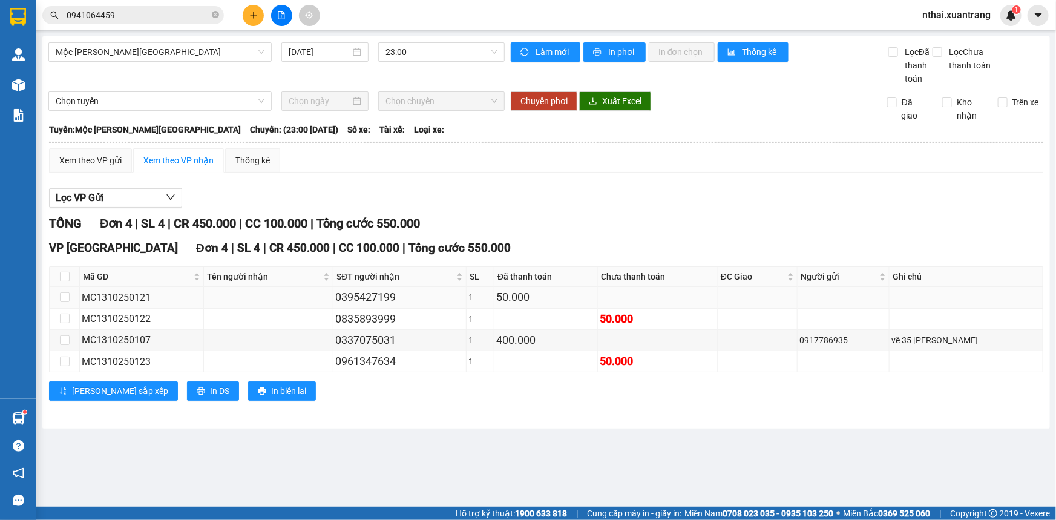
click at [522, 296] on div "50.000" at bounding box center [545, 297] width 99 height 17
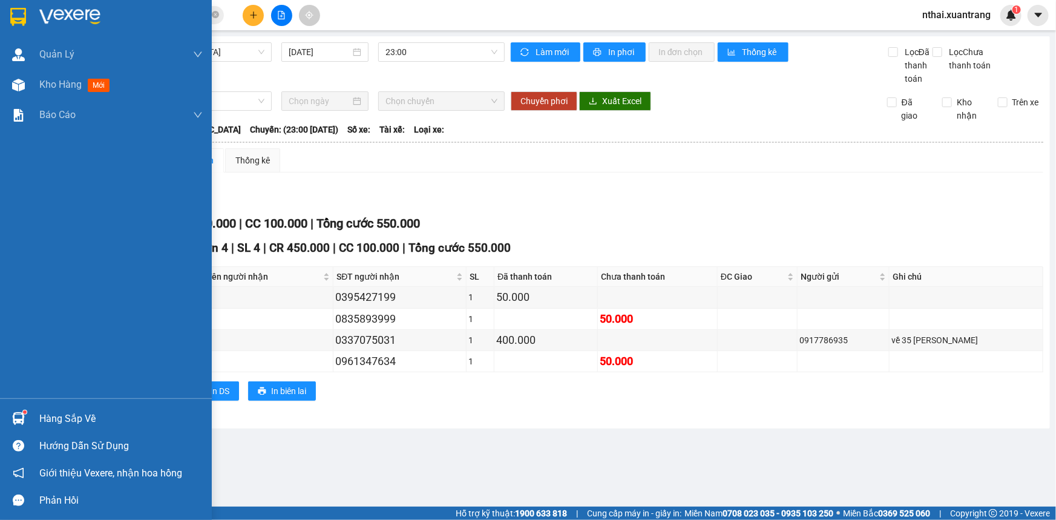
click at [39, 6] on div at bounding box center [106, 19] width 212 height 39
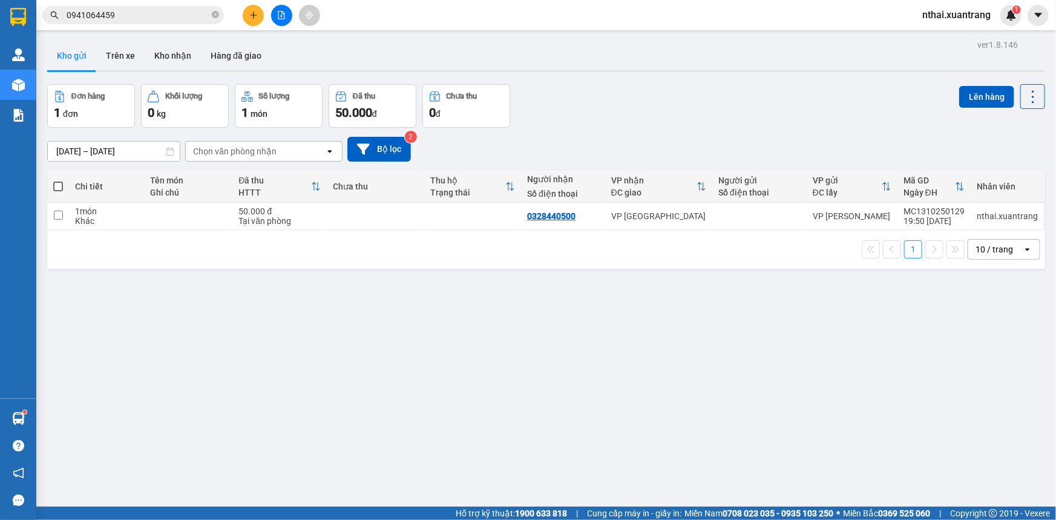
click at [149, 19] on input "0941064459" at bounding box center [138, 14] width 143 height 13
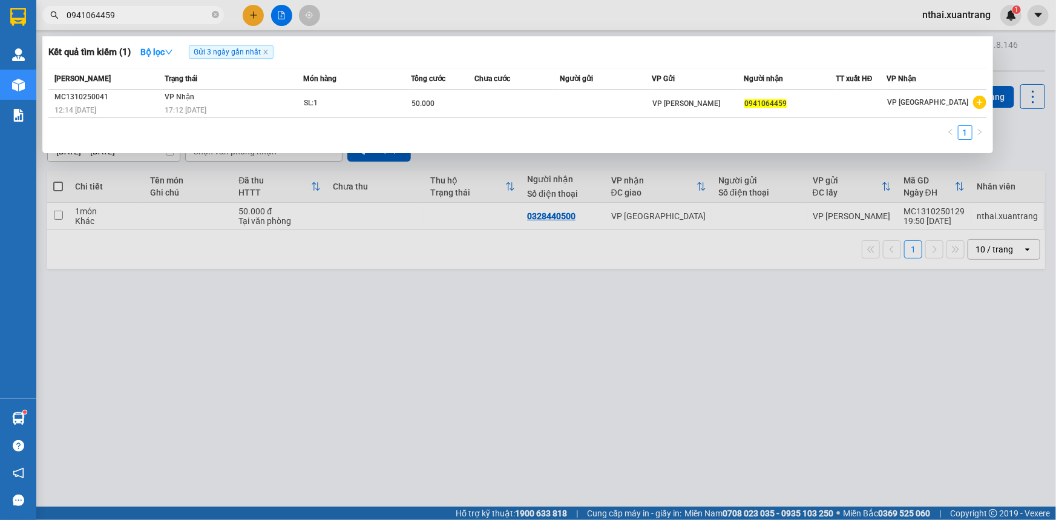
click at [149, 19] on input "0941064459" at bounding box center [138, 14] width 143 height 13
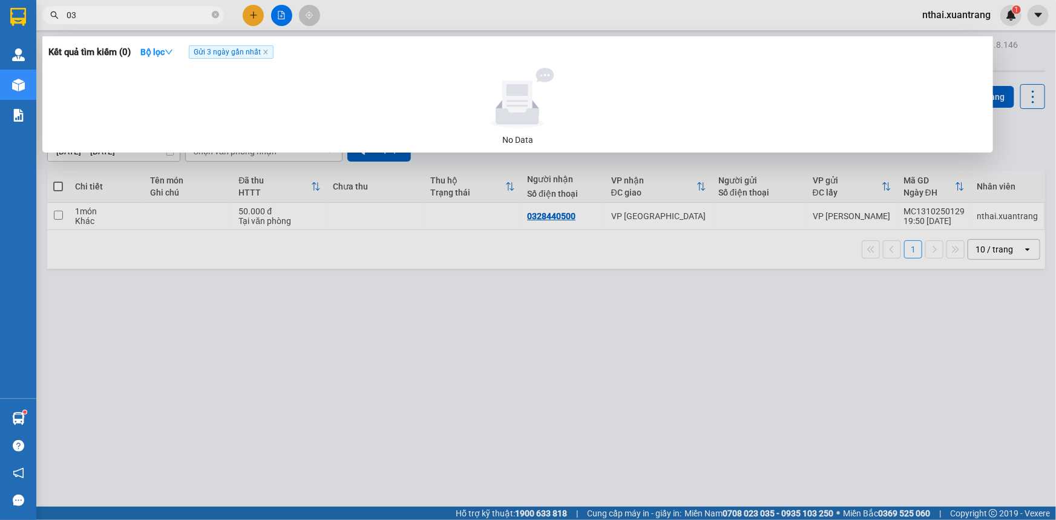
type input "0"
